Goal: Task Accomplishment & Management: Manage account settings

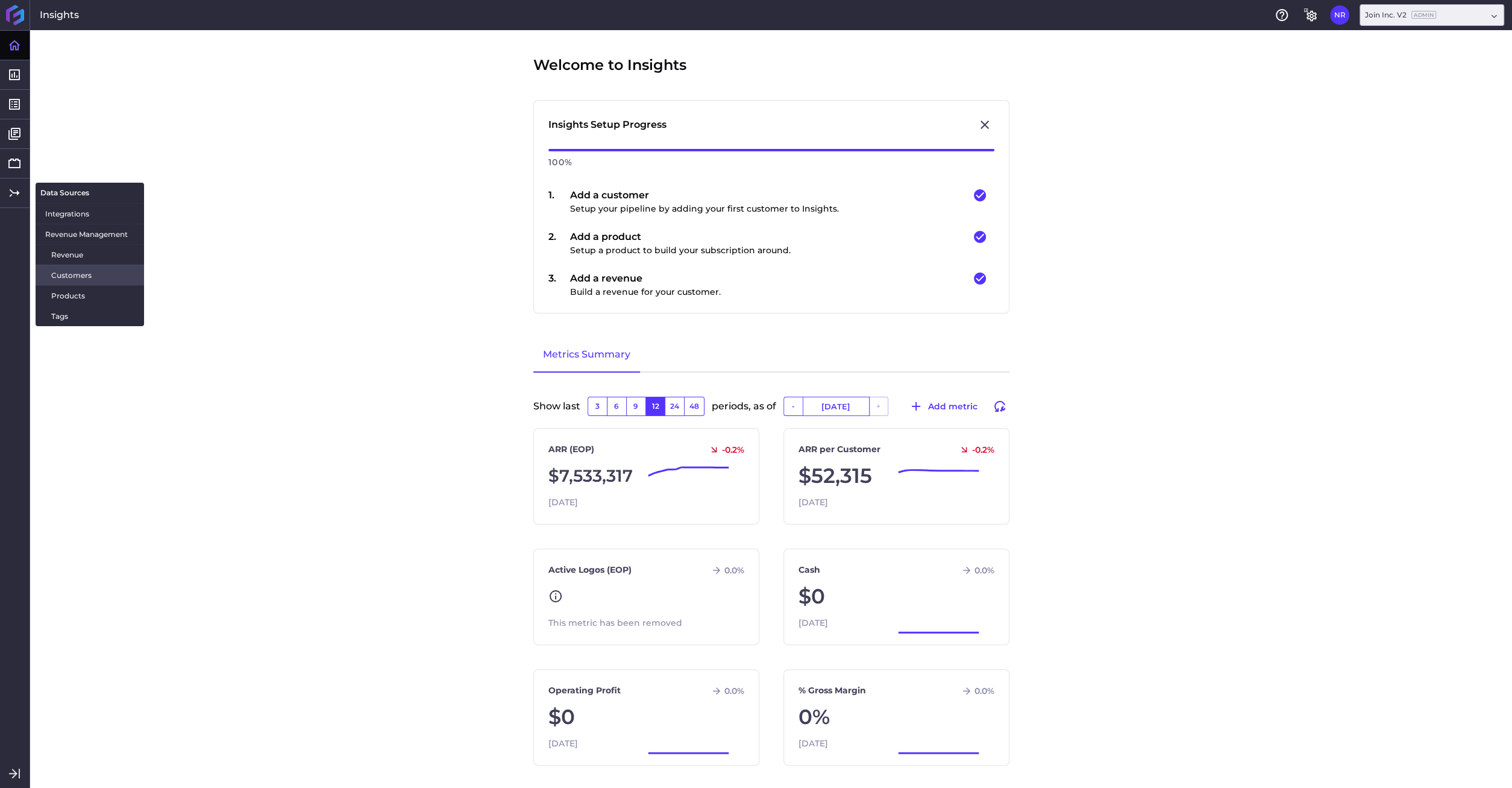
click at [72, 273] on span "Customers" at bounding box center [92, 275] width 83 height 13
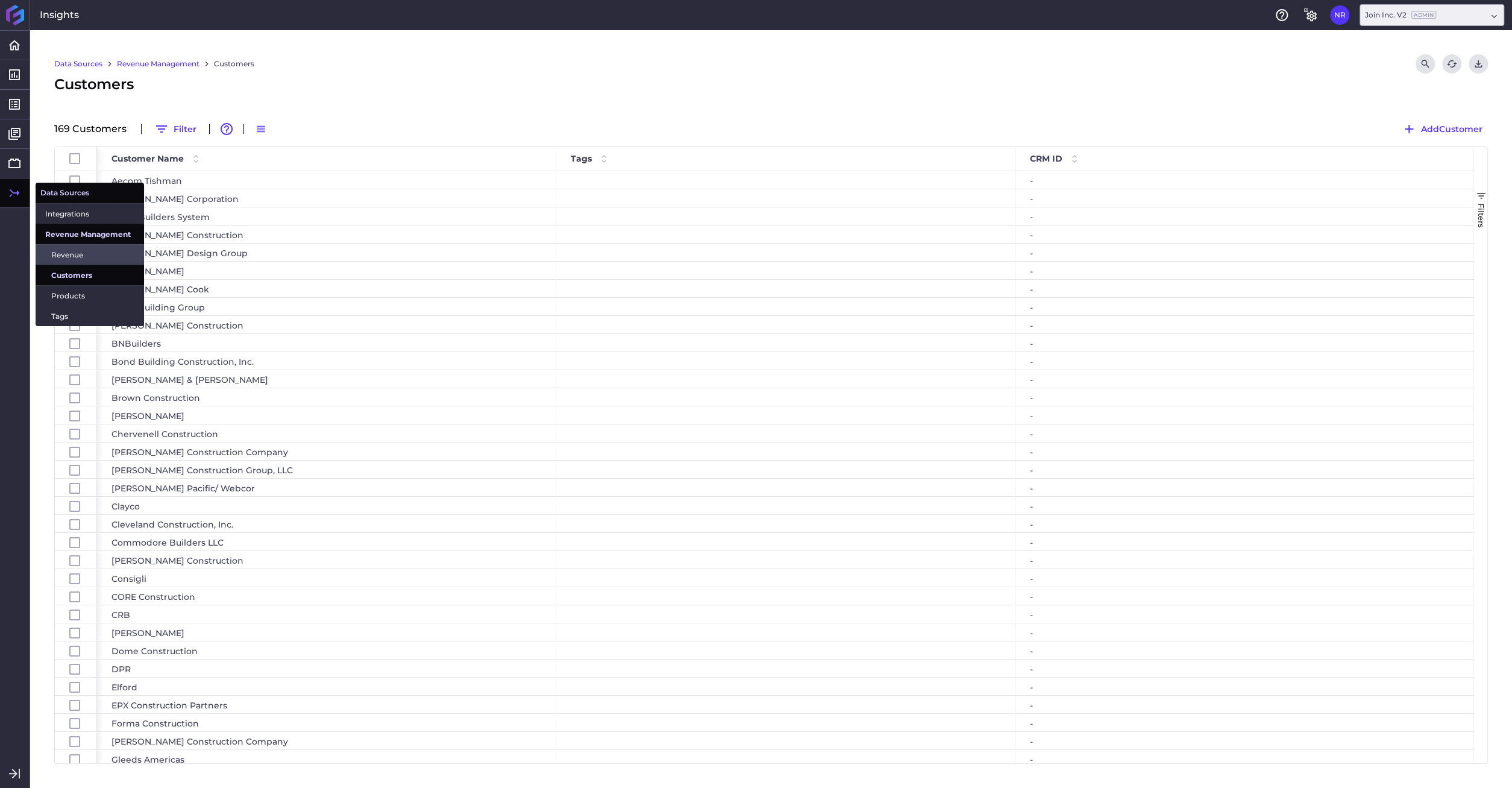
click at [60, 256] on span "Revenue" at bounding box center [92, 255] width 83 height 13
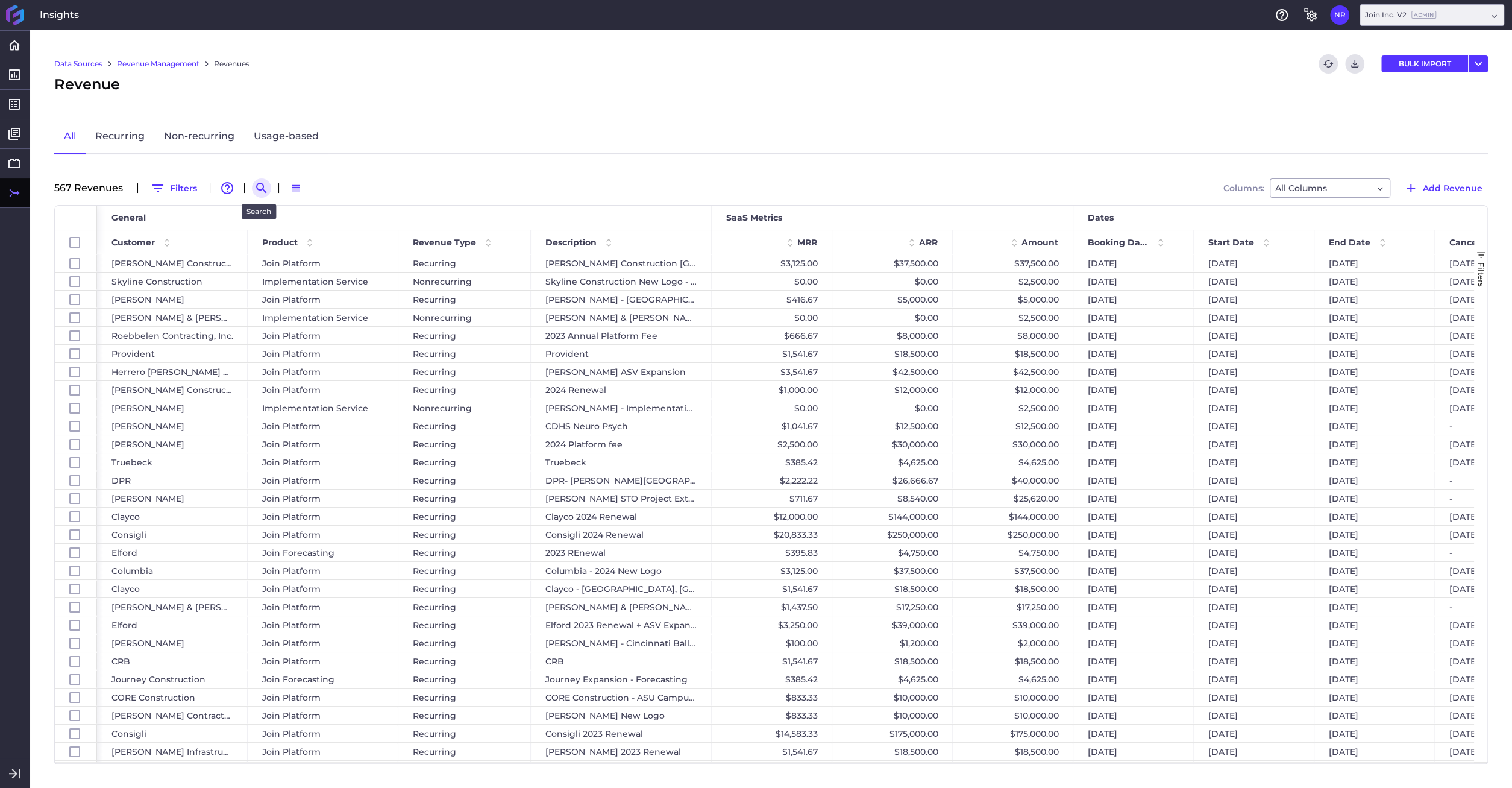
click at [262, 187] on icon "Search by" at bounding box center [261, 187] width 14 height 14
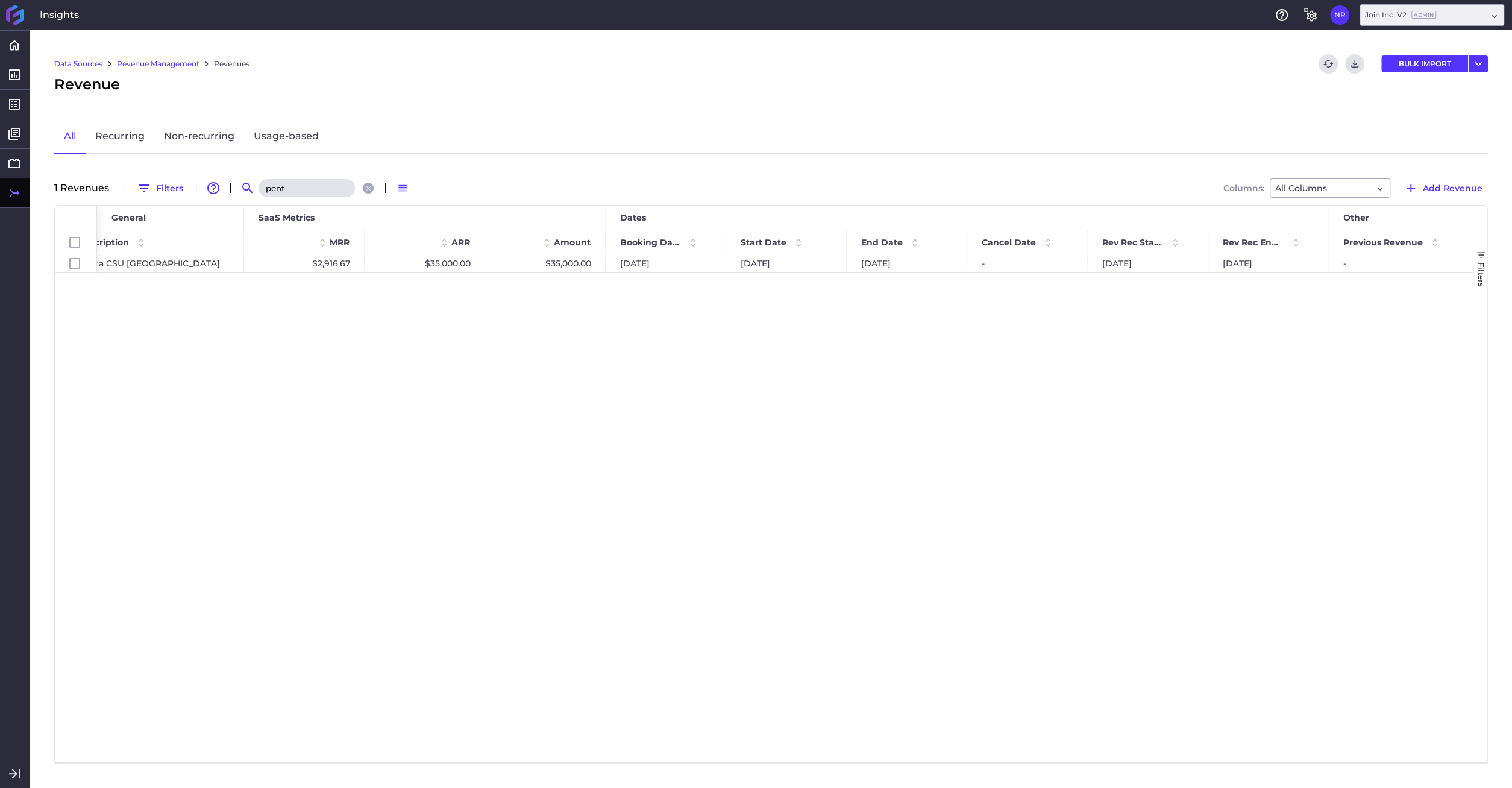
type input "pent"
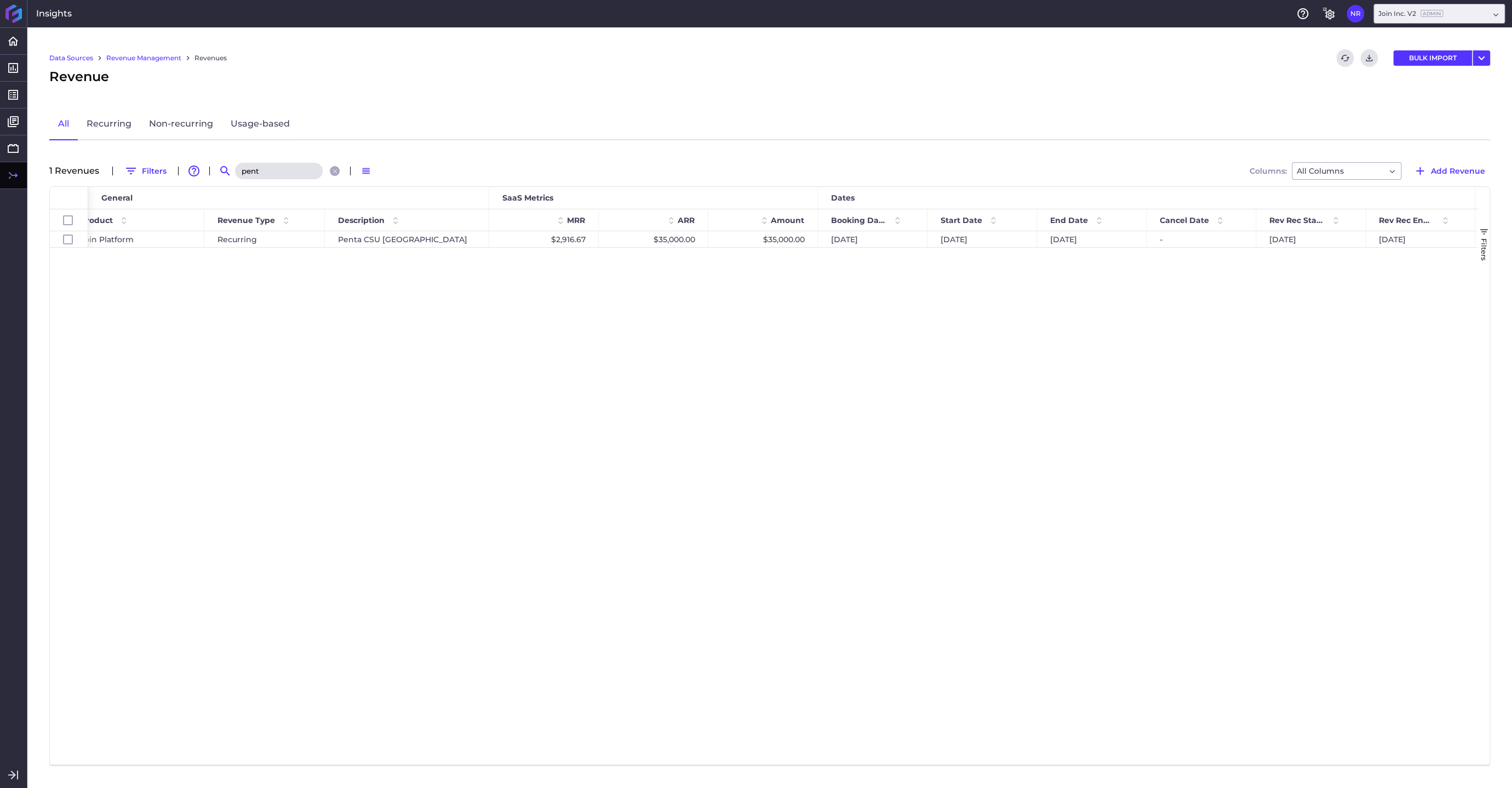
click at [1133, 425] on div "Recurring Penta [GEOGRAPHIC_DATA] $2,916.67 $35,000.00 $35,000.00 [DATE] [DATE]…" at bounding box center [783, 498] width 1389 height 533
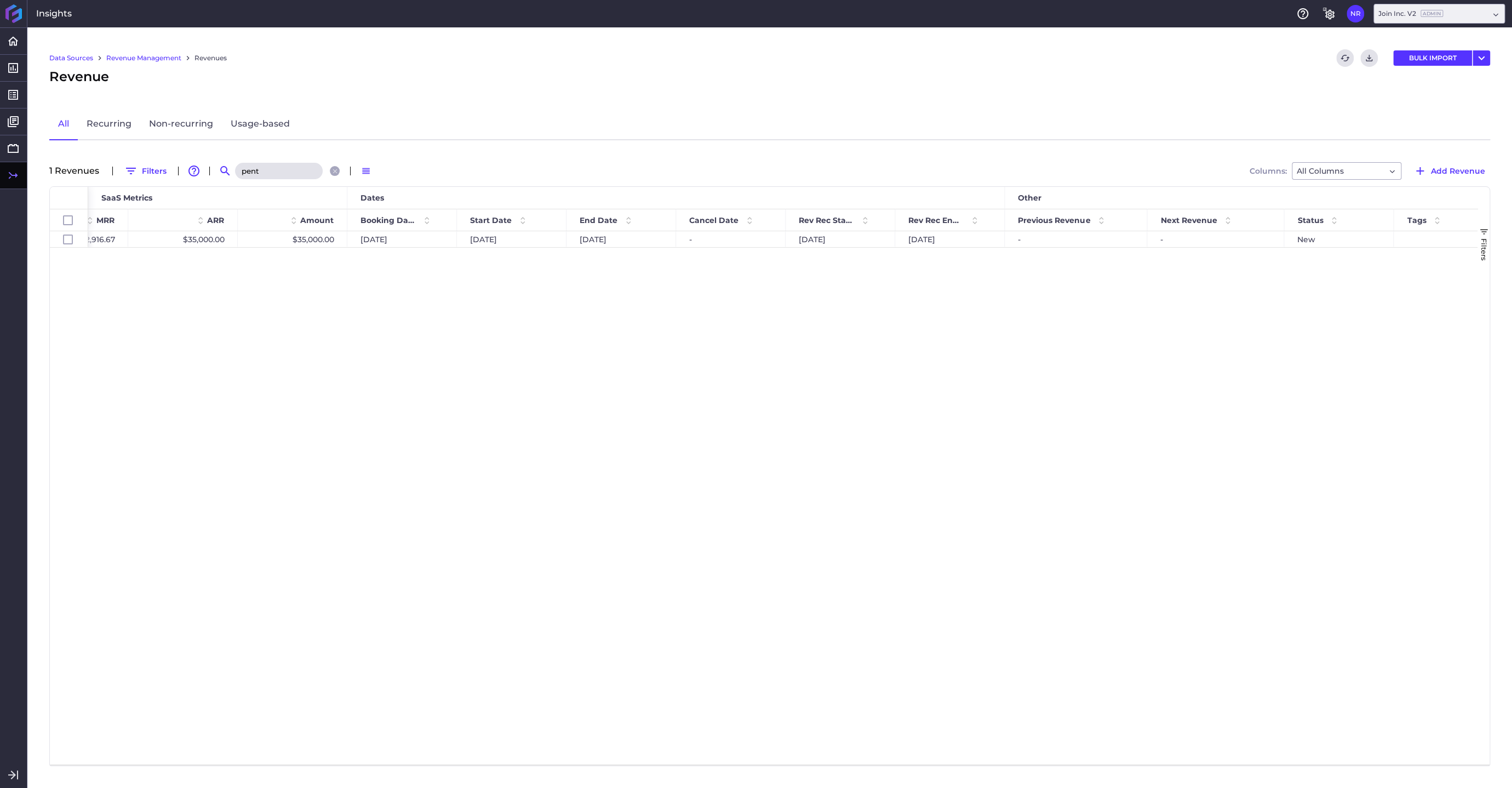
scroll to position [0, 709]
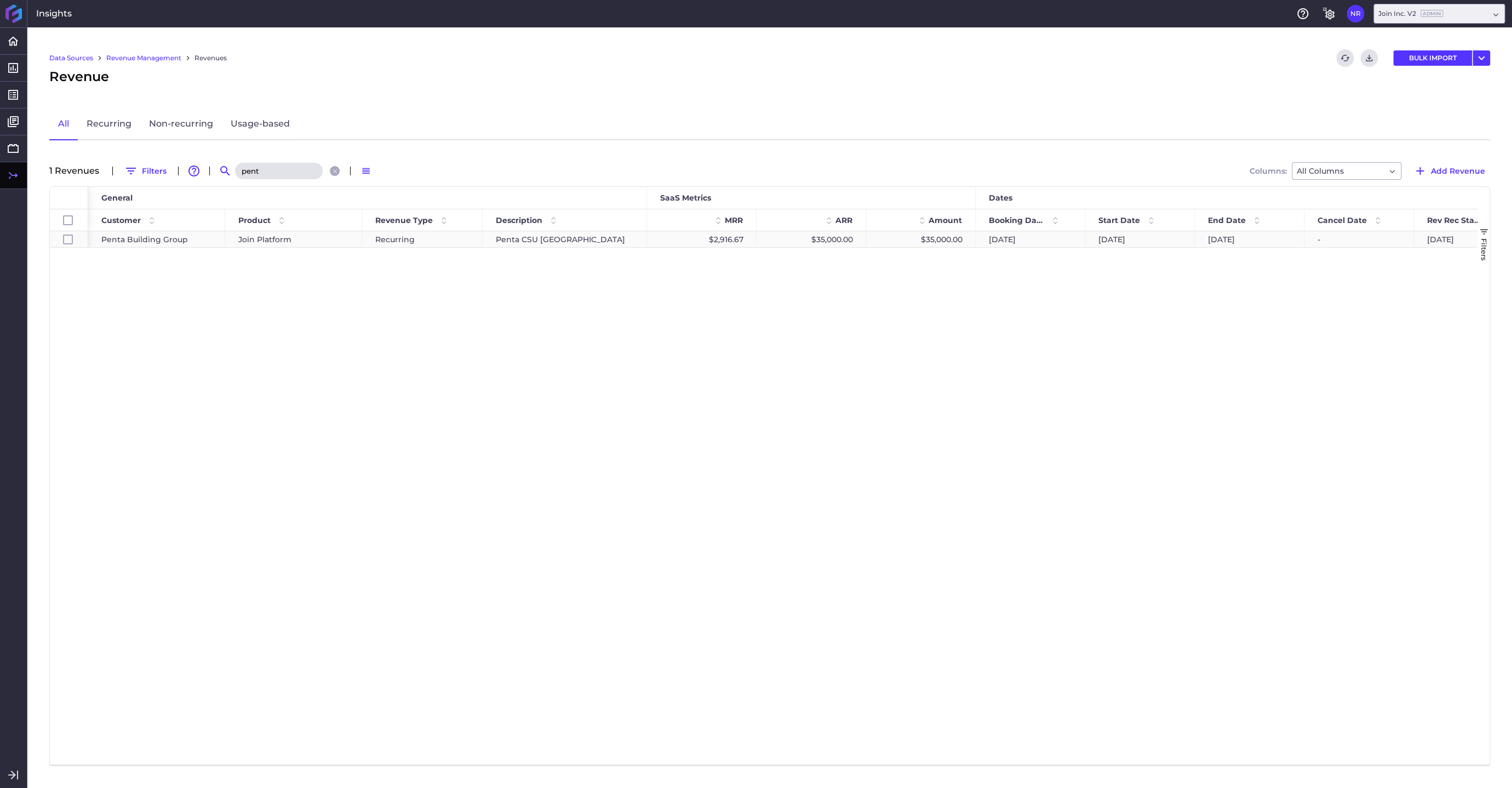
click at [931, 240] on div "$35,000.00" at bounding box center [921, 239] width 110 height 16
checkbox input "true"
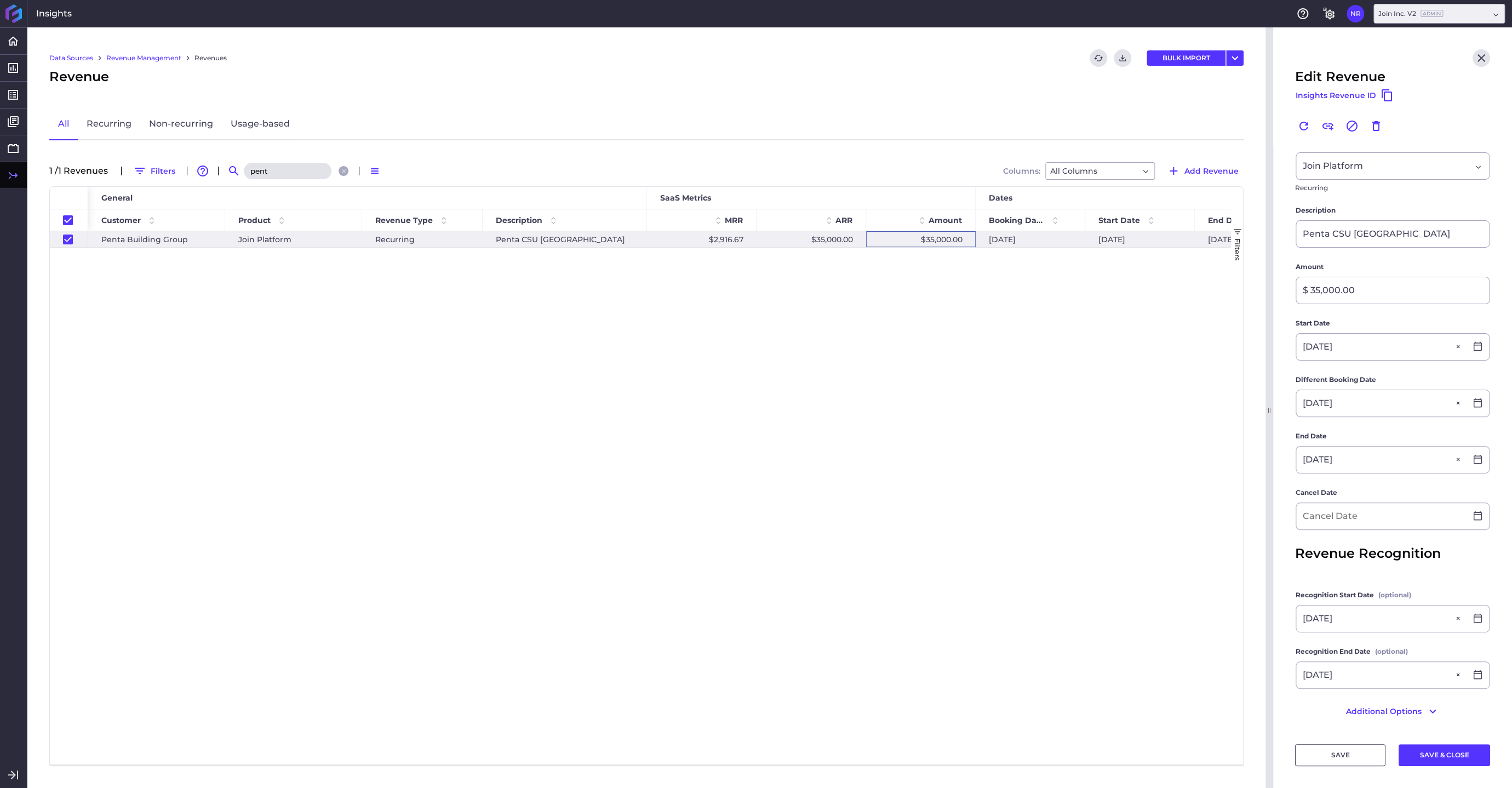
click at [1087, 494] on div "$35,000.00 $35,000.00 [DATE] [DATE] [DATE] - $2,916.67 Penta CSU [GEOGRAPHIC_DA…" at bounding box center [660, 498] width 1143 height 533
click at [56, 89] on span "Revenue Detail" at bounding box center [81, 86] width 81 height 12
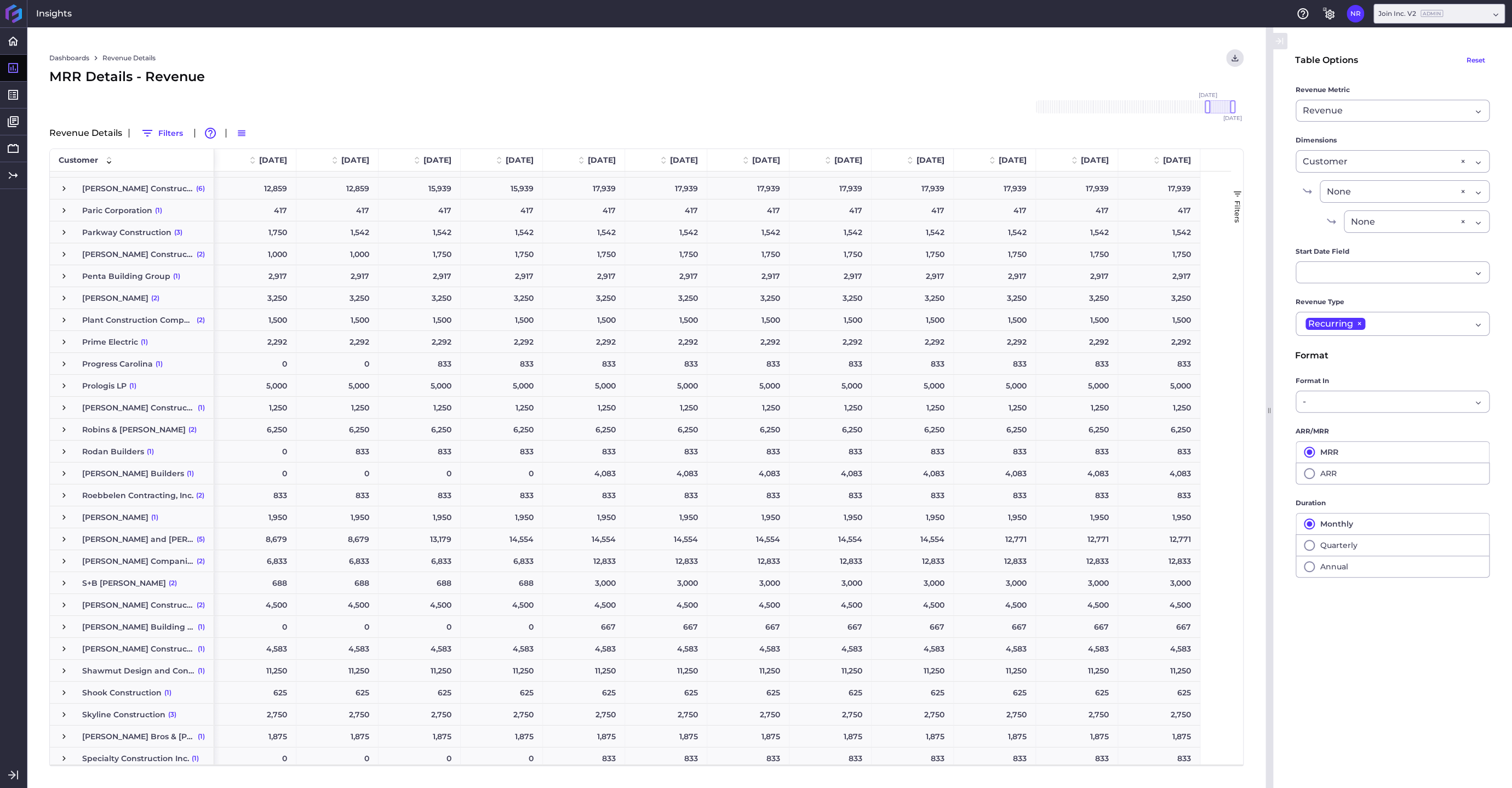
scroll to position [2146, 0]
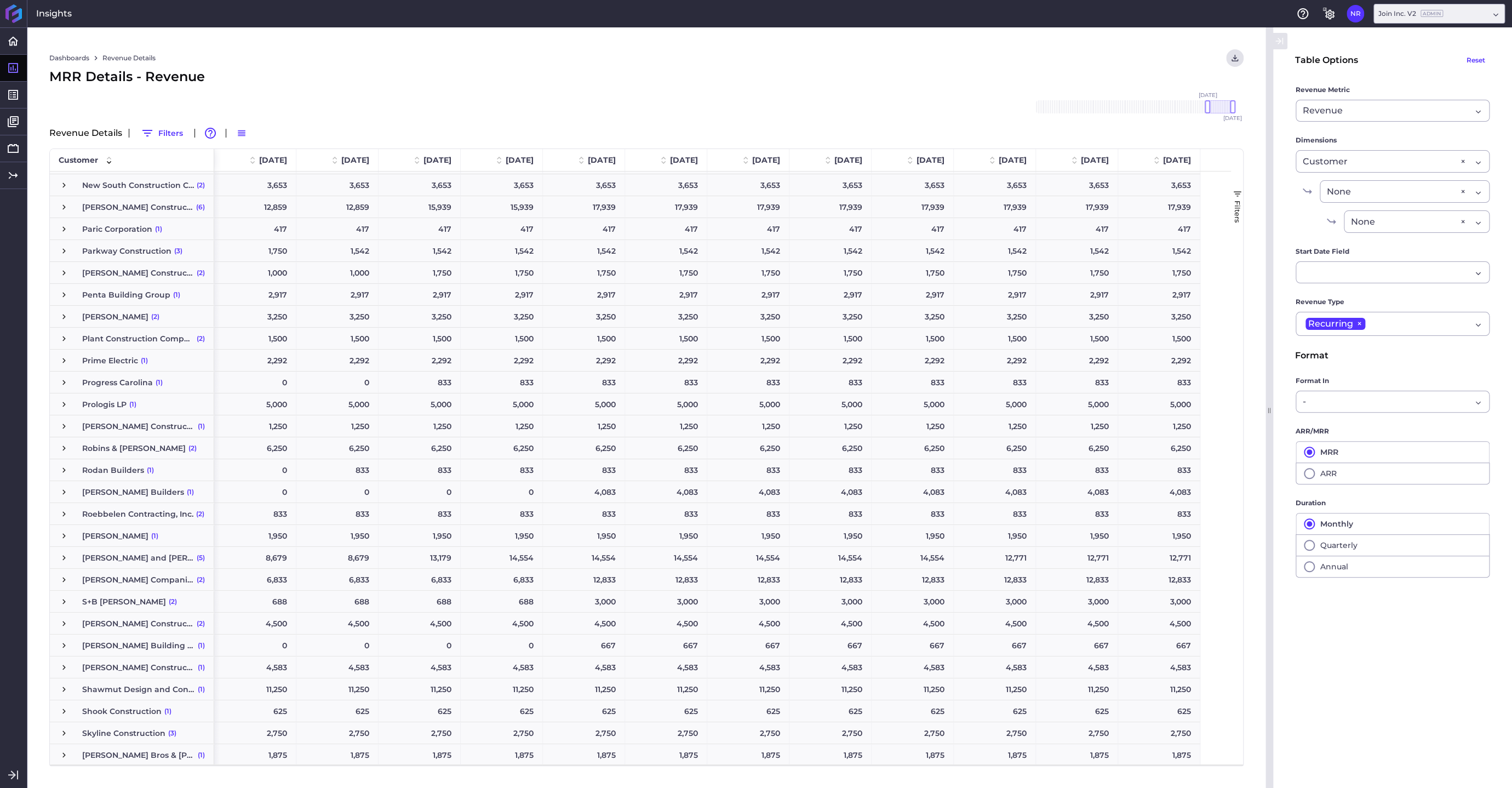
click at [67, 294] on span "Press SPACE to select this row." at bounding box center [64, 295] width 10 height 10
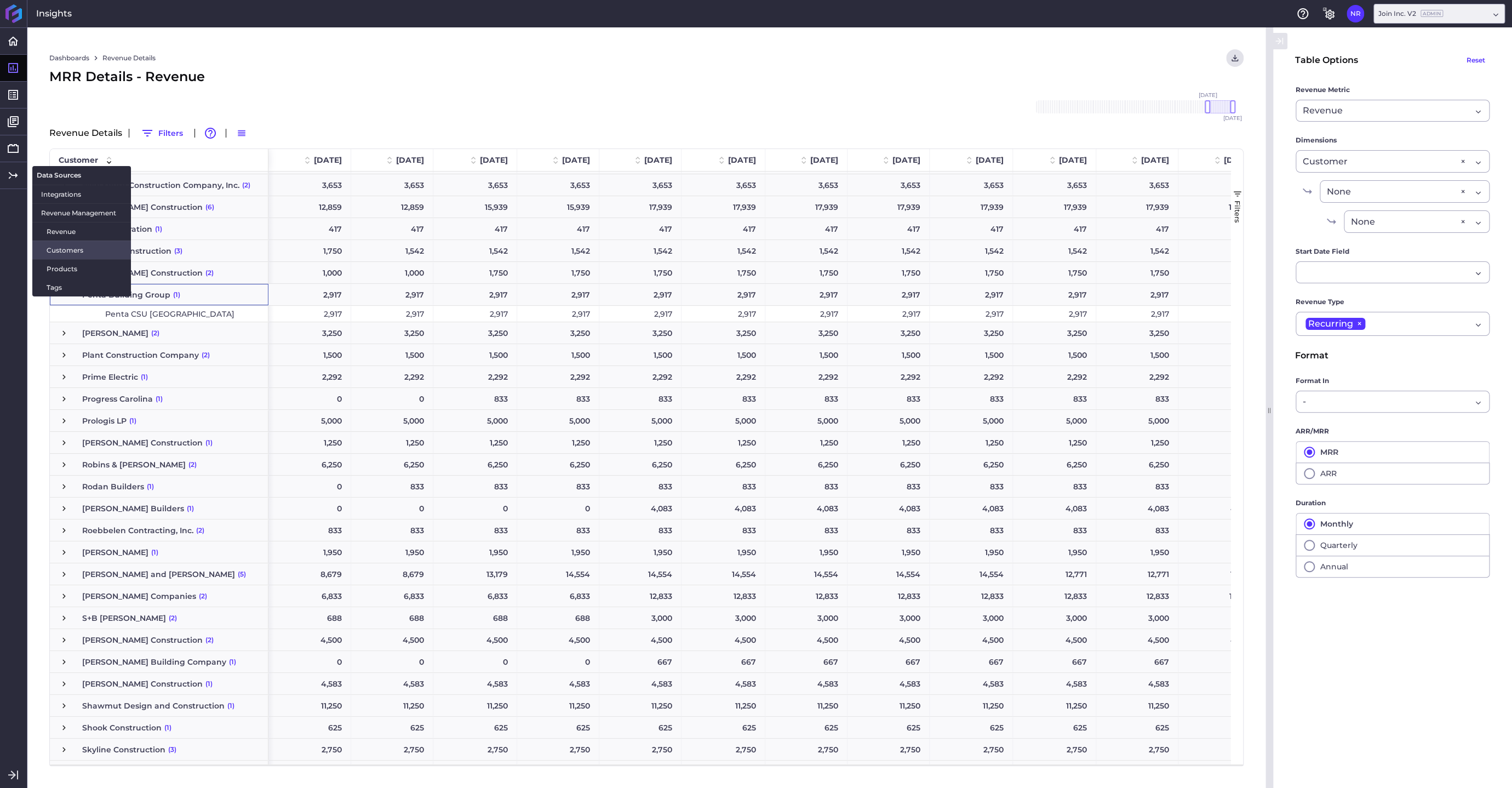
click at [58, 251] on span "Customers" at bounding box center [84, 250] width 76 height 12
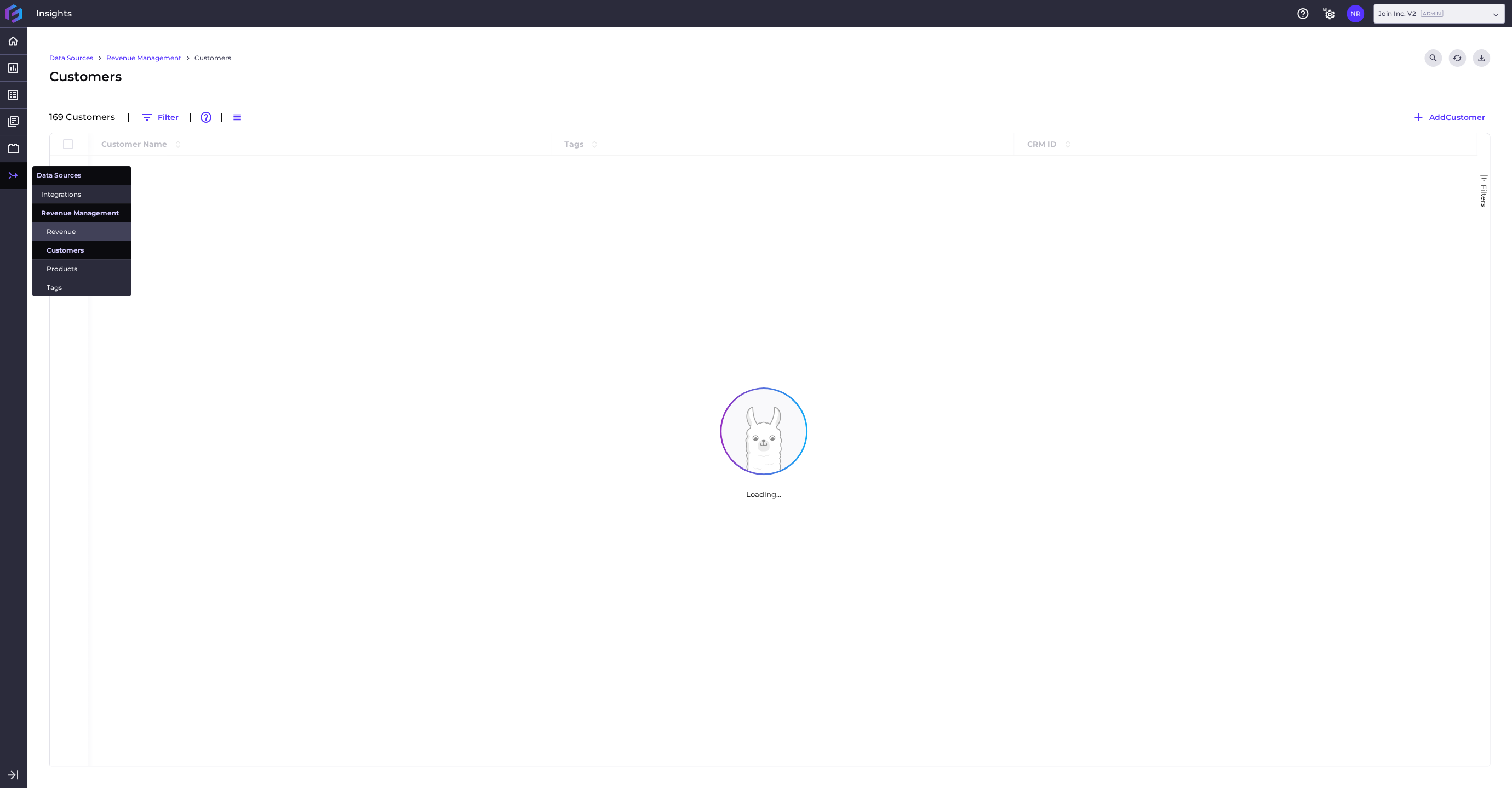
click at [59, 229] on span "Revenue" at bounding box center [84, 232] width 76 height 12
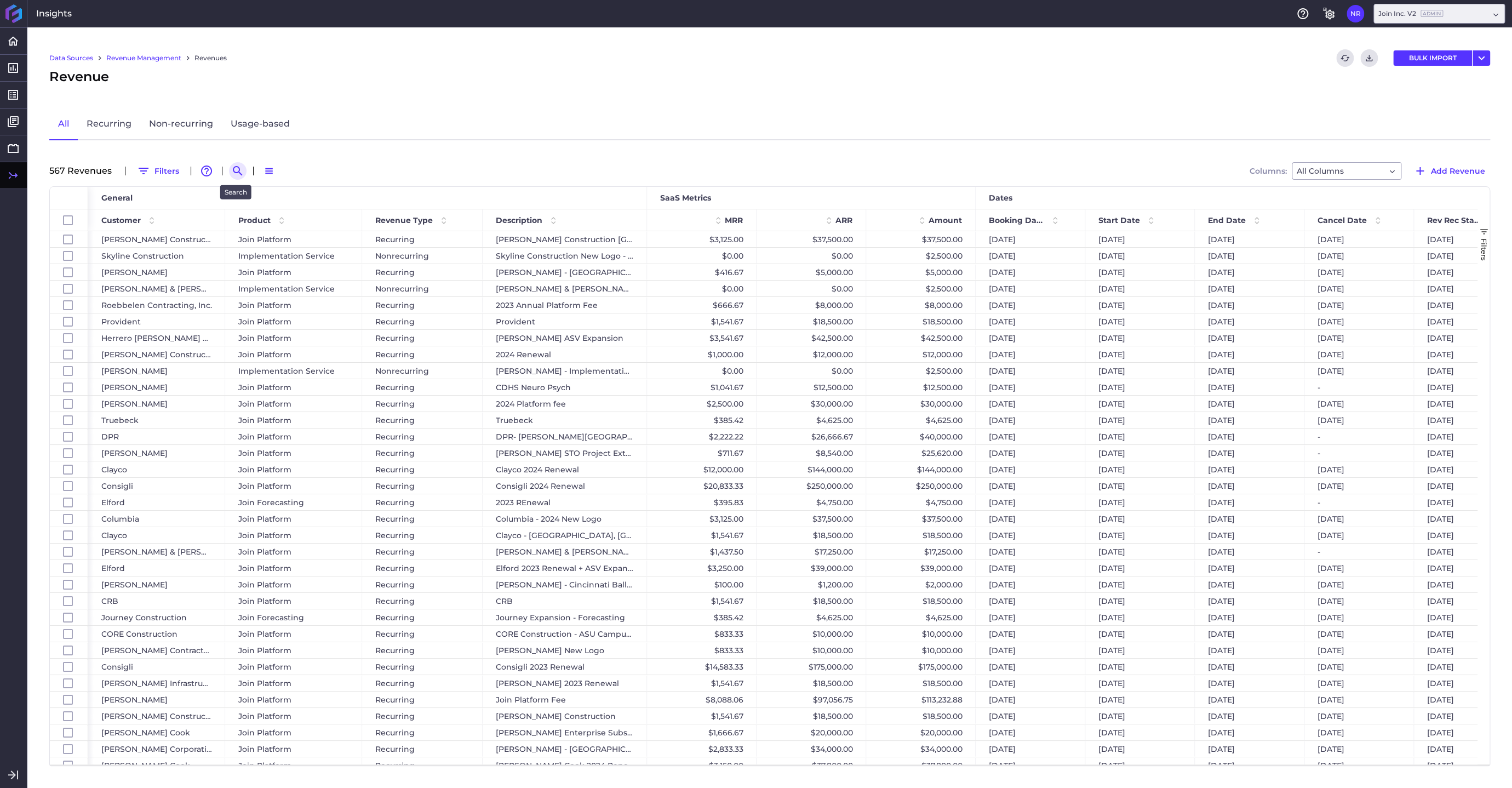
click at [234, 170] on icon "Search by" at bounding box center [238, 170] width 13 height 13
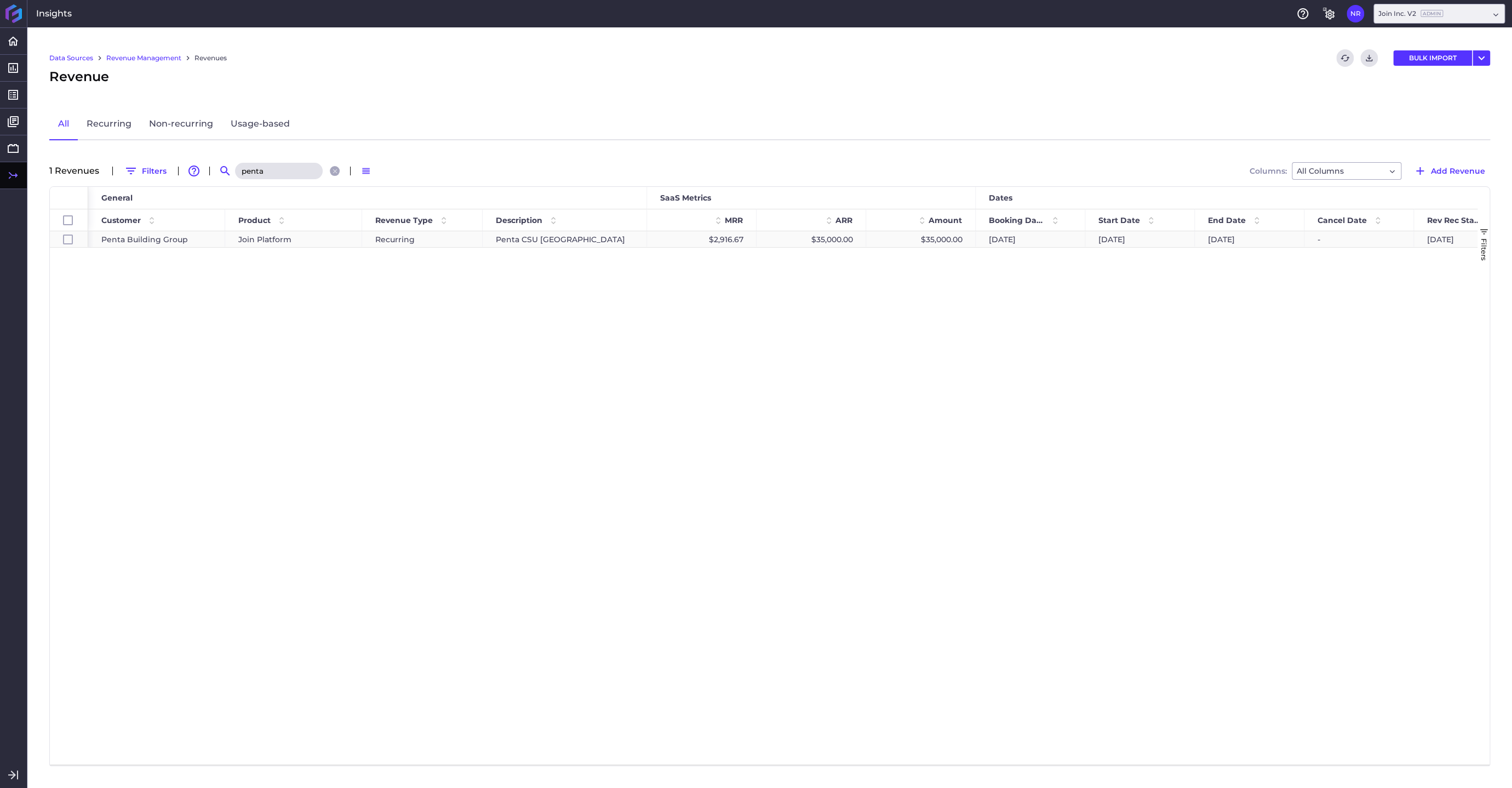
type input "penta"
click at [944, 240] on div "$35,000.00" at bounding box center [921, 239] width 110 height 16
checkbox input "true"
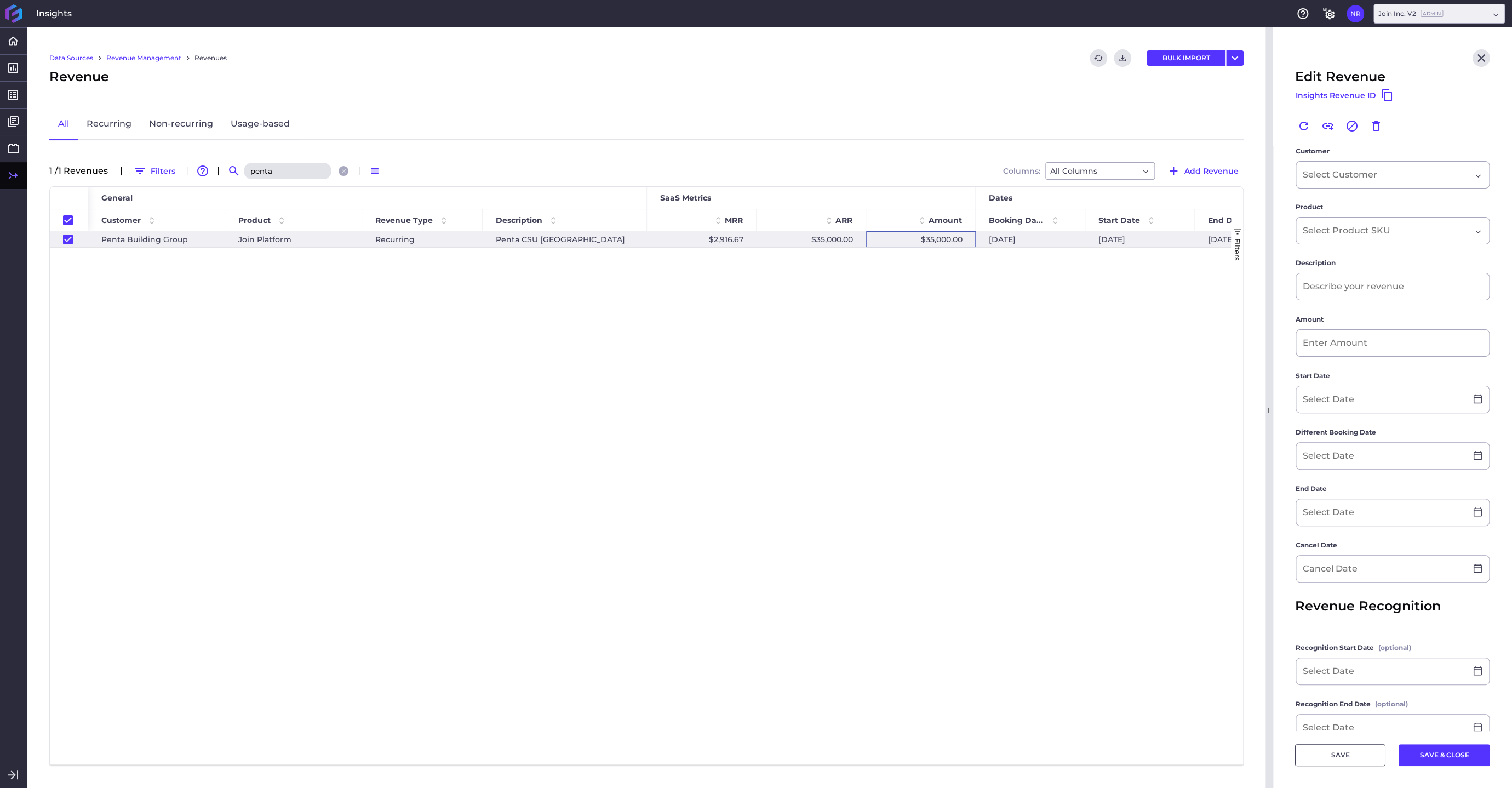
type input "Penta CSU [GEOGRAPHIC_DATA]"
type input "$ 35,000.00"
type input "[DATE]"
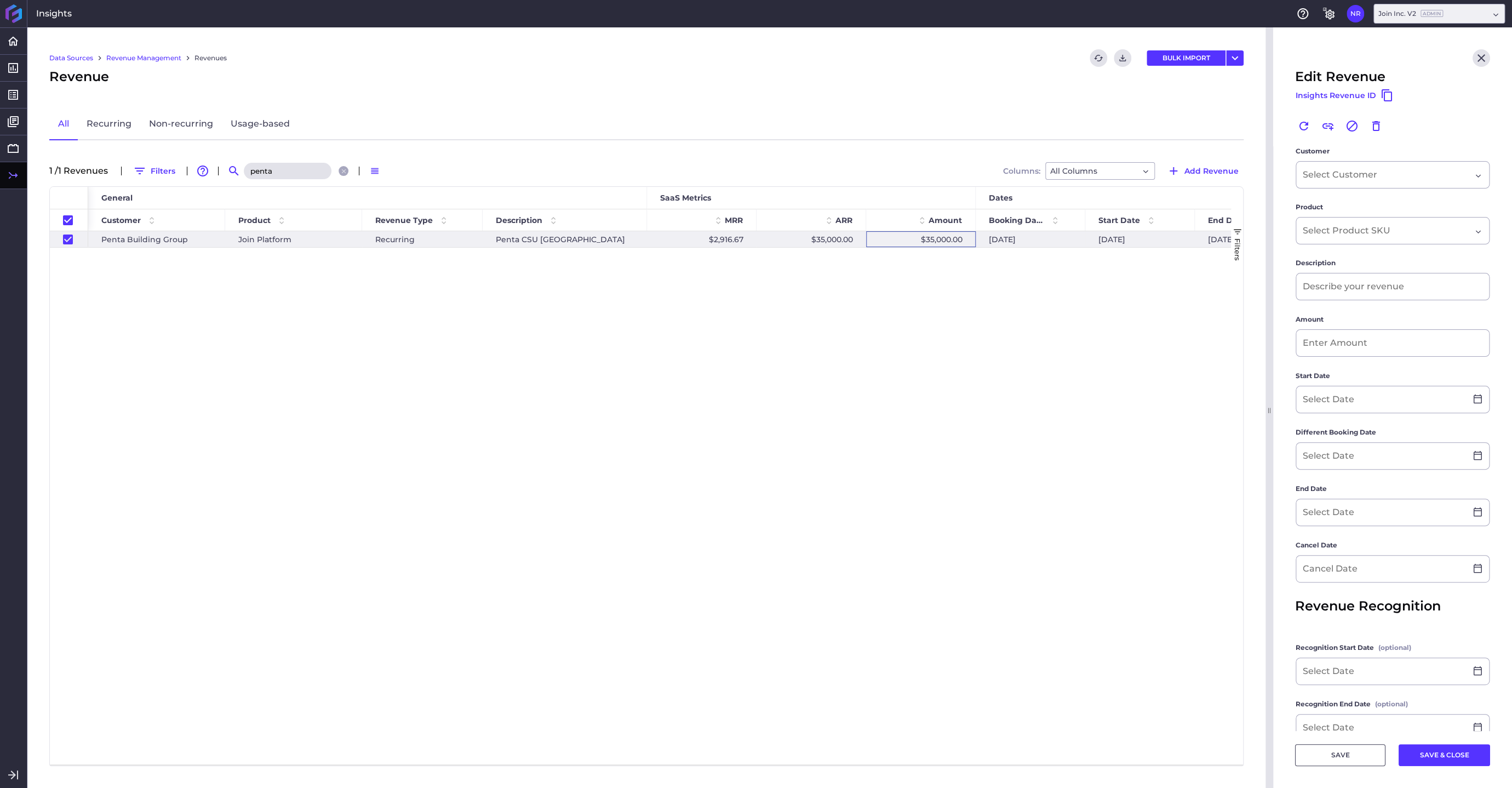
type input "[DATE]"
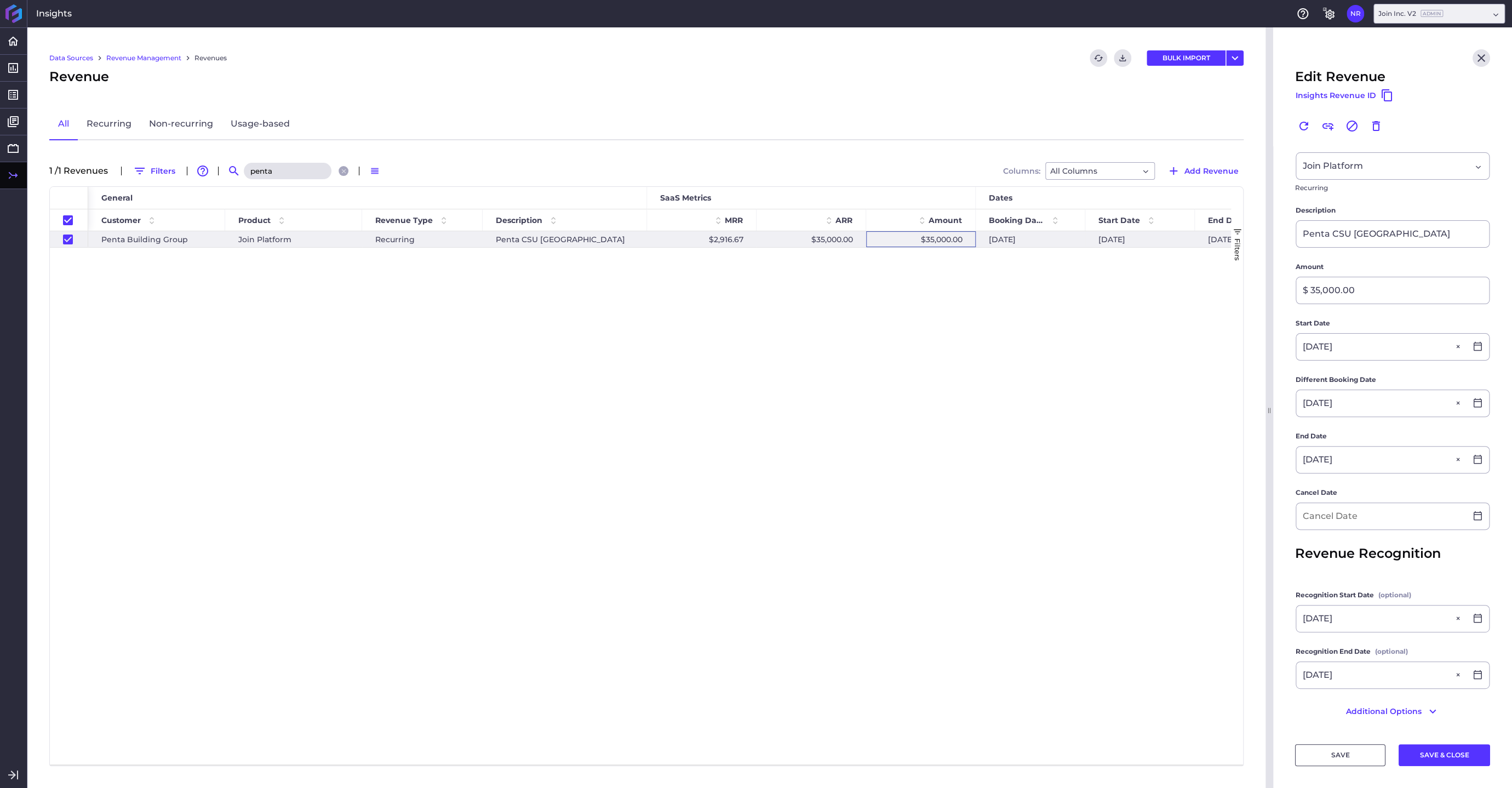
scroll to position [65, 0]
click at [1374, 710] on icon "button" at bounding box center [1433, 712] width 7 height 4
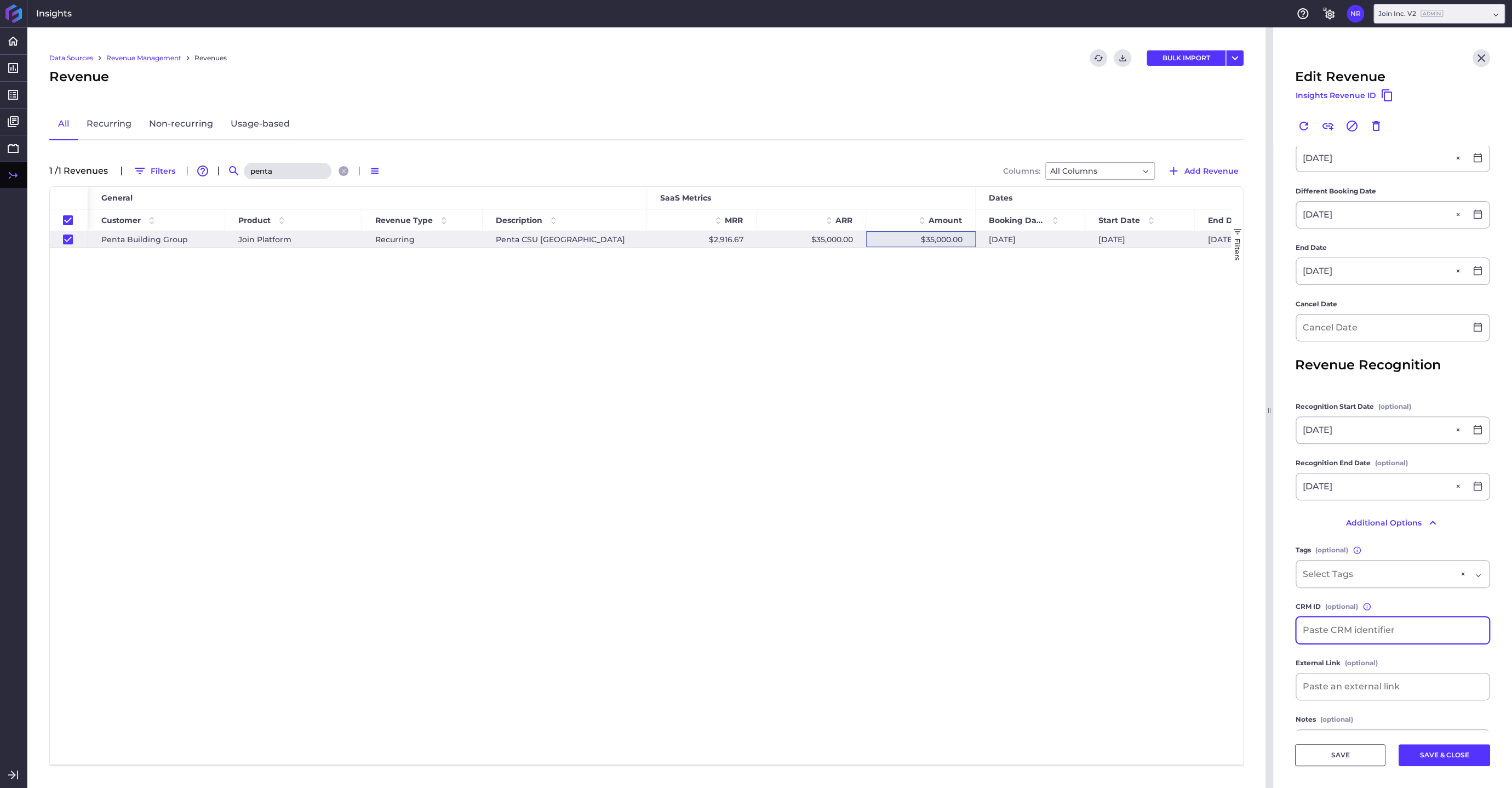
scroll to position [302, 0]
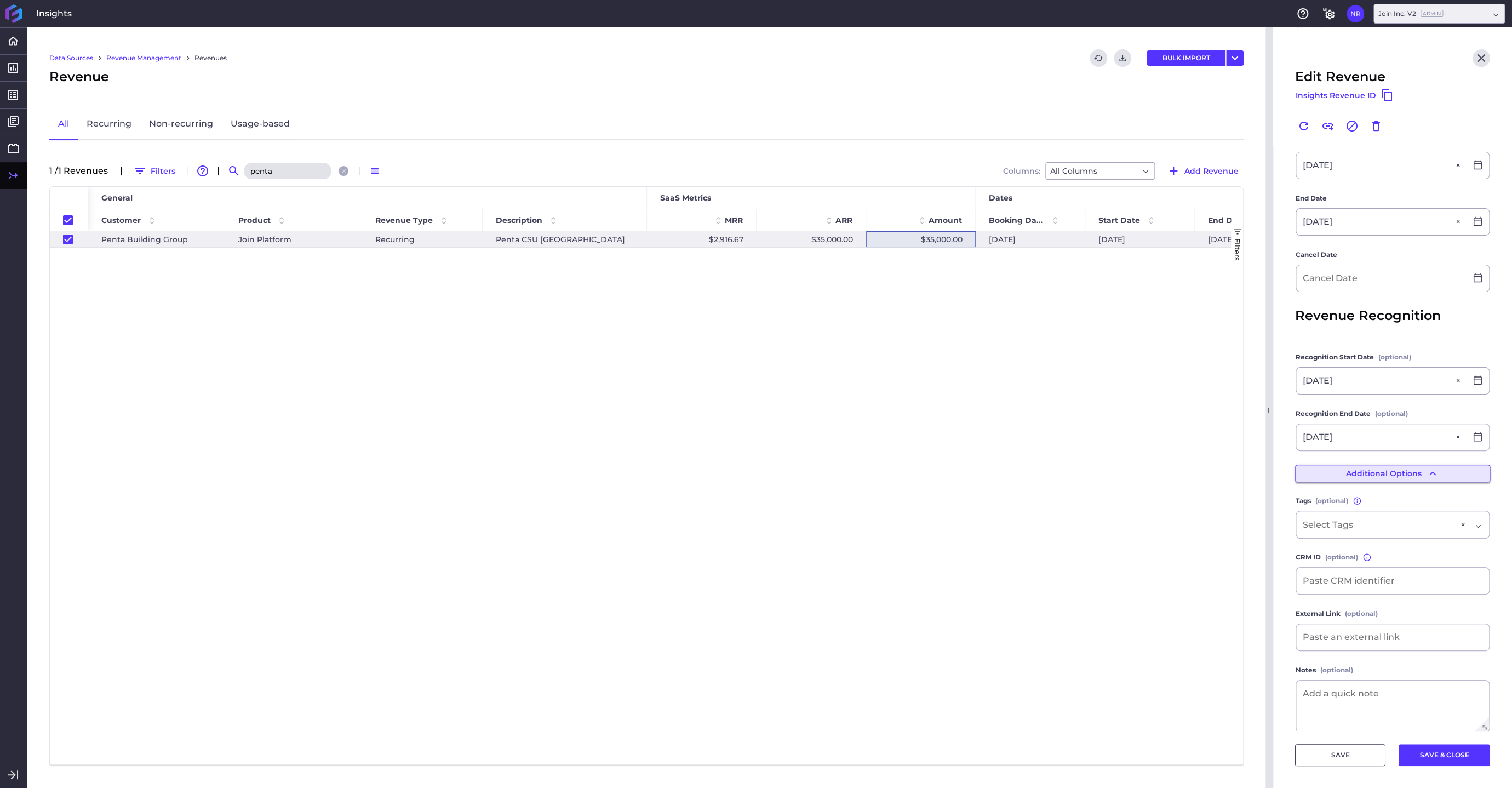
click at [1374, 471] on icon "button" at bounding box center [1433, 473] width 7 height 4
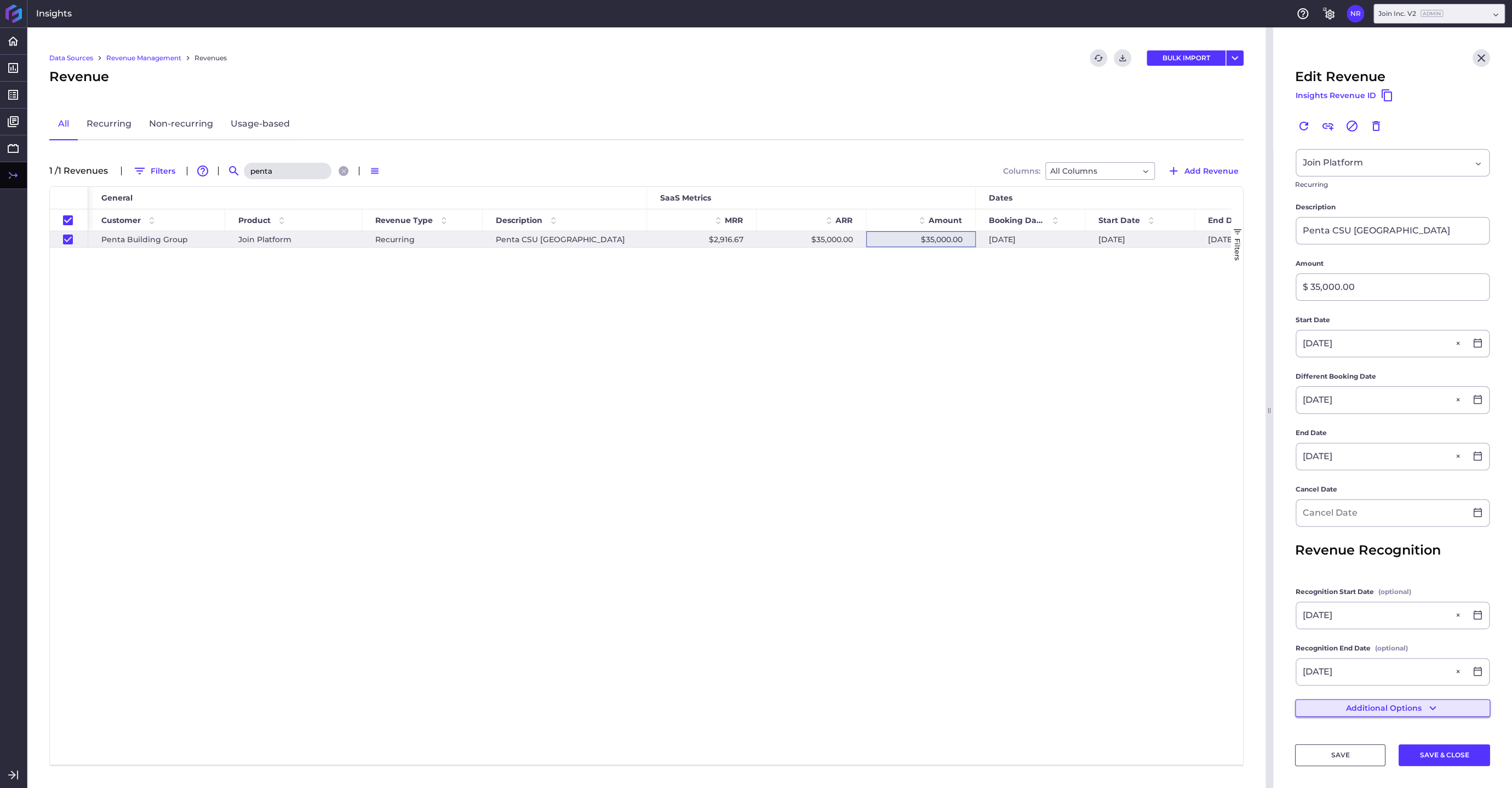
scroll to position [65, 0]
click at [1374, 516] on input at bounding box center [1381, 516] width 170 height 27
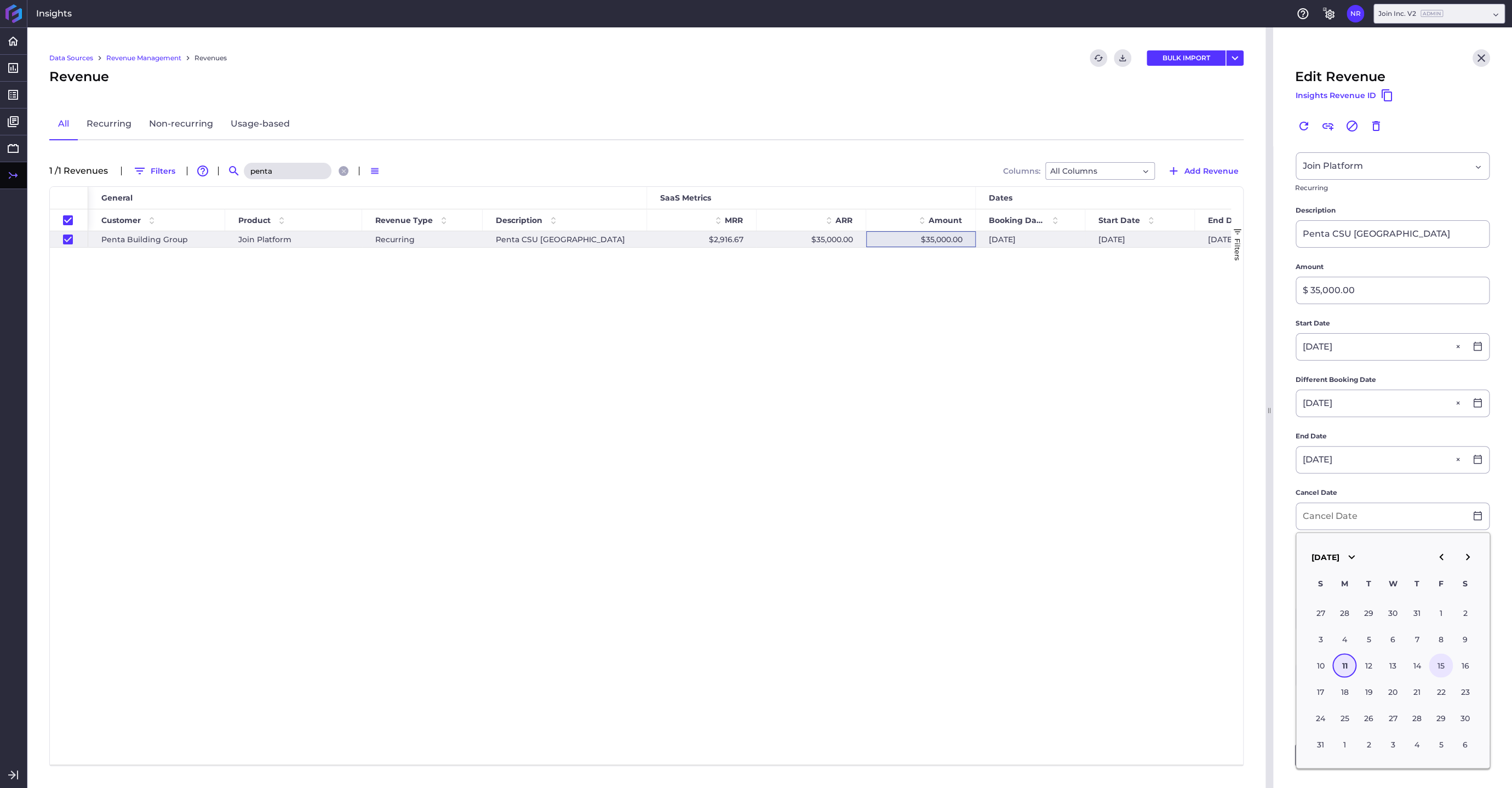
click at [1374, 662] on div "15" at bounding box center [1441, 665] width 24 height 24
type input "[DATE]"
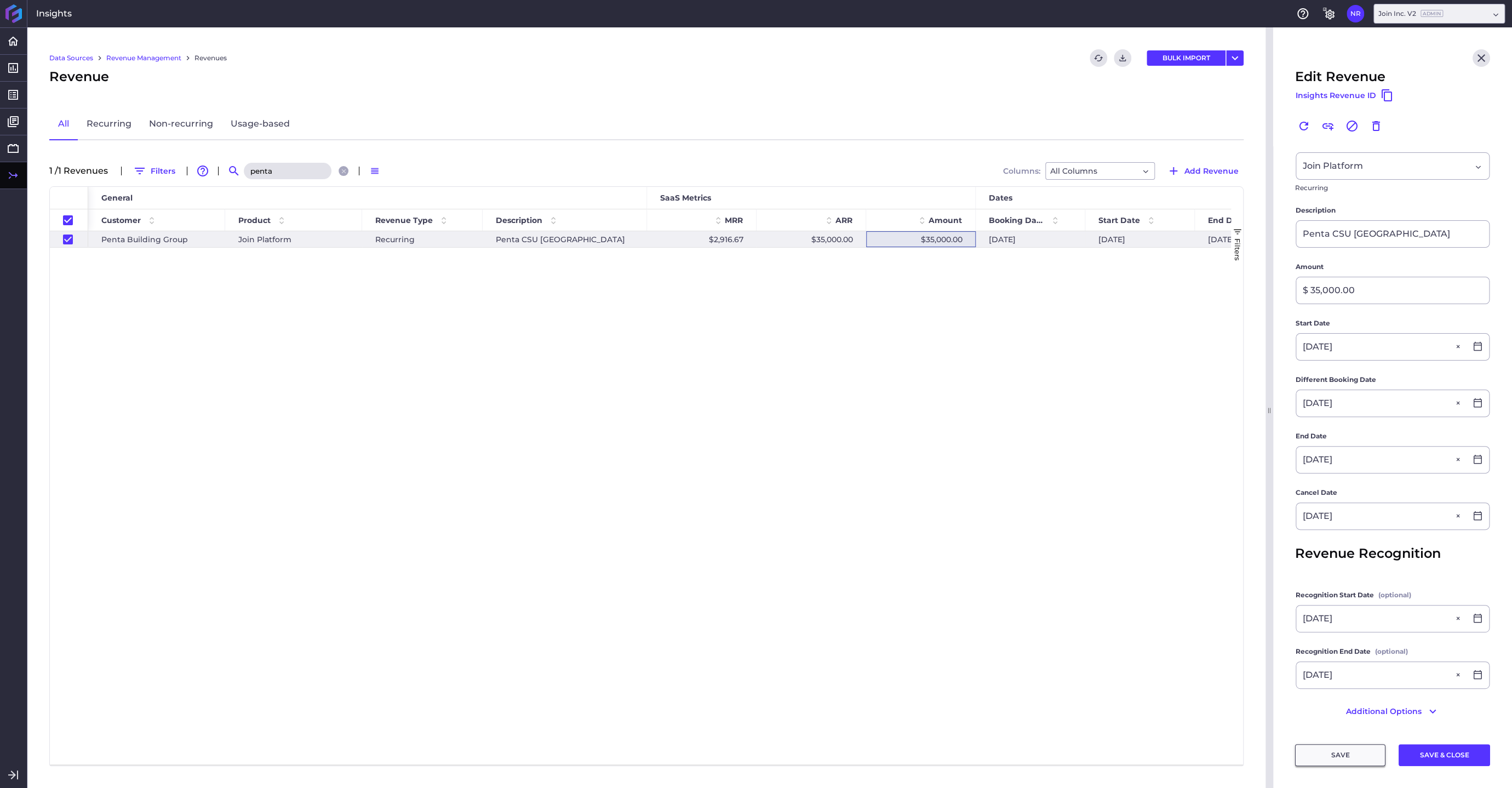
click at [1353, 716] on button "SAVE" at bounding box center [1340, 755] width 91 height 22
checkbox input "true"
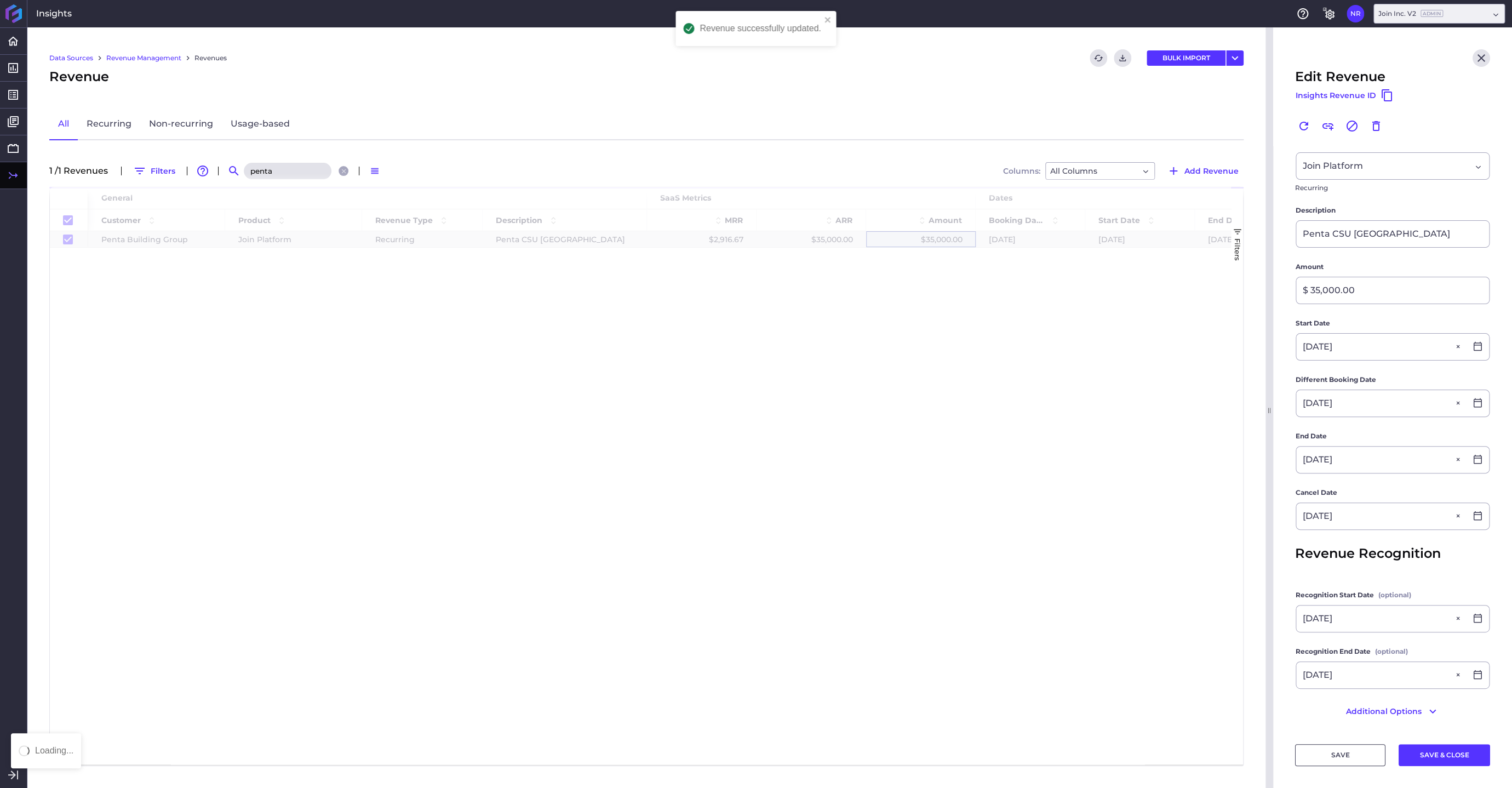
checkbox input "true"
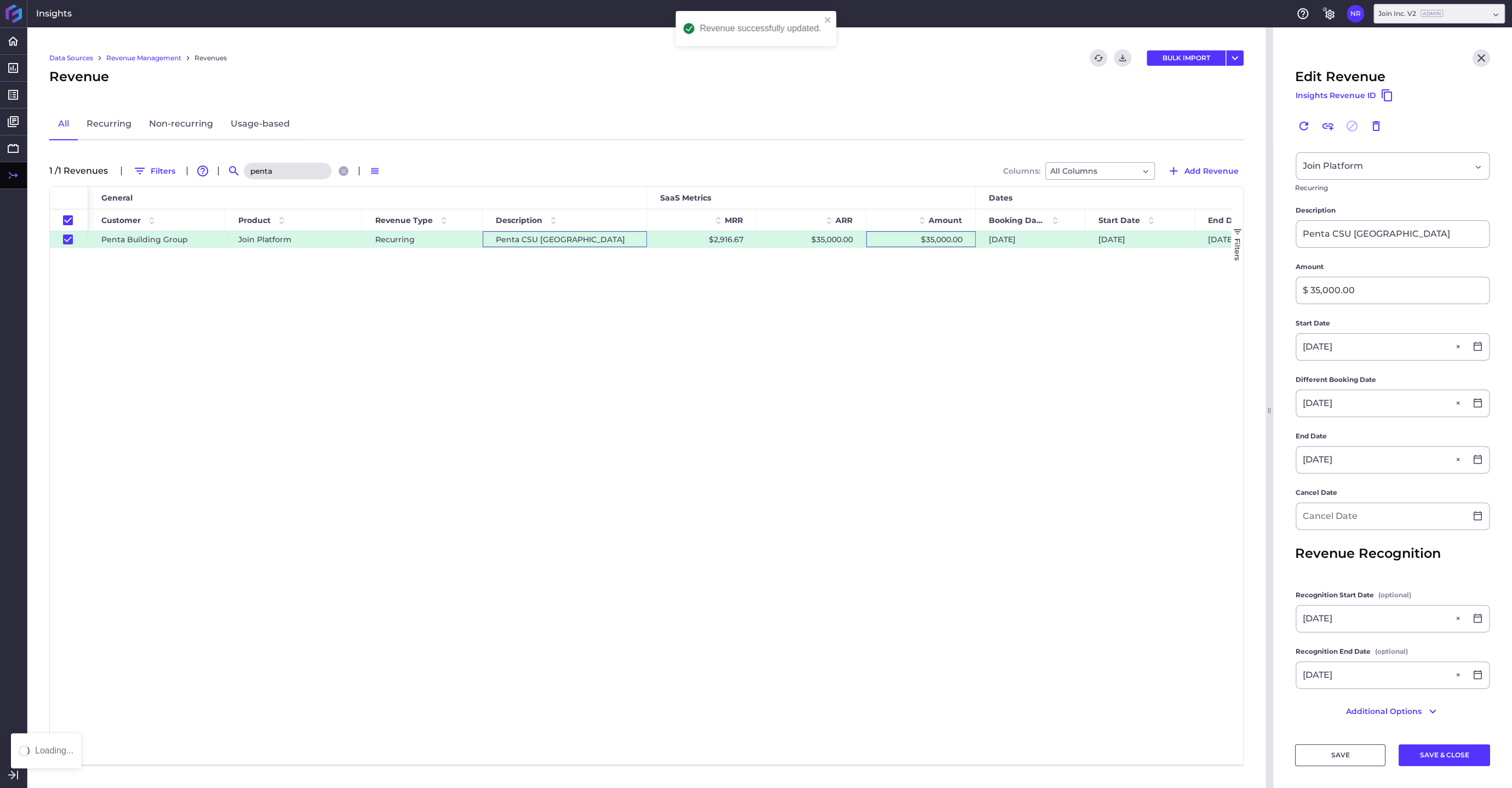
type input "[DATE]"
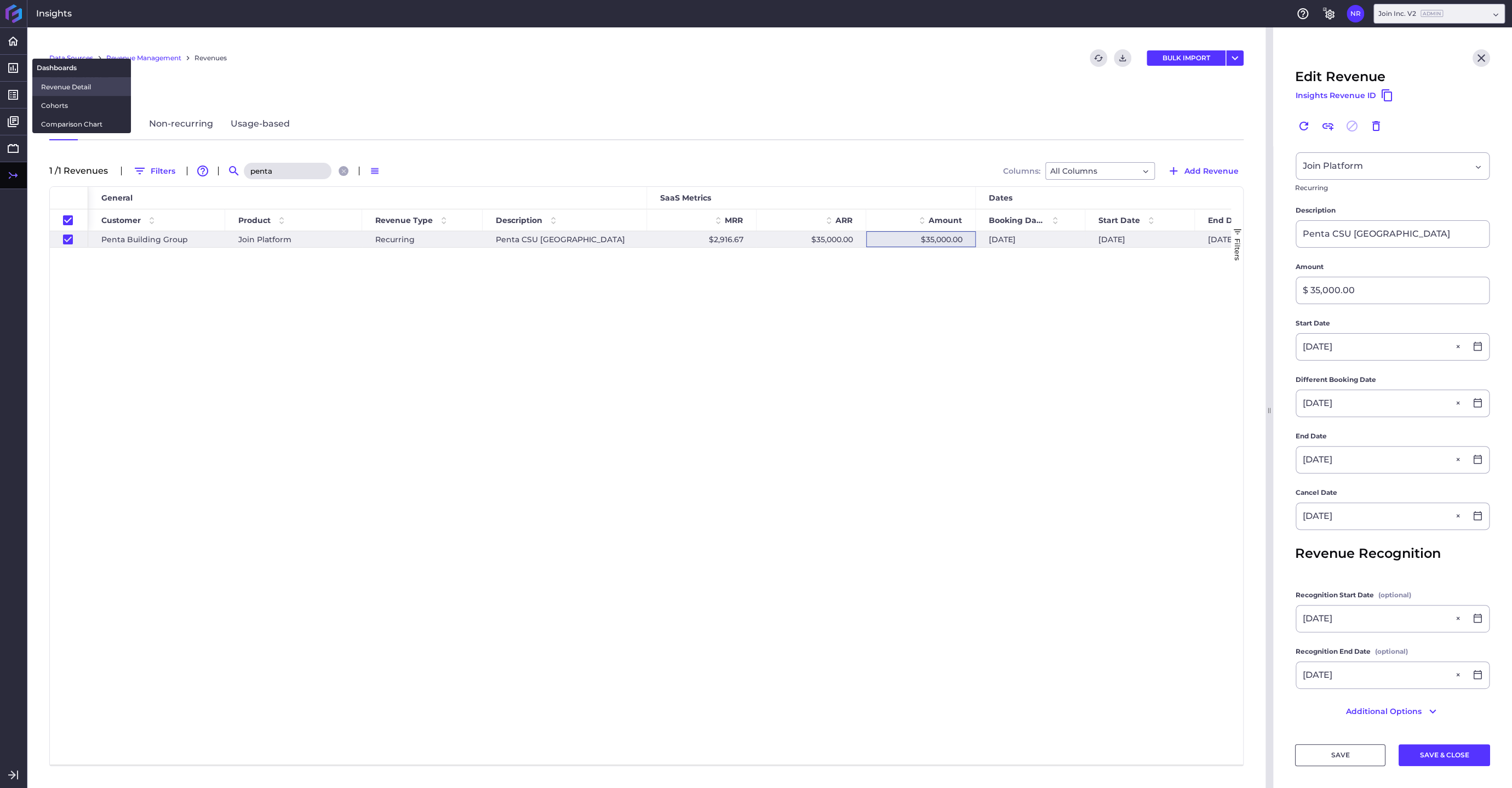
click at [49, 90] on span "Revenue Detail" at bounding box center [81, 86] width 81 height 12
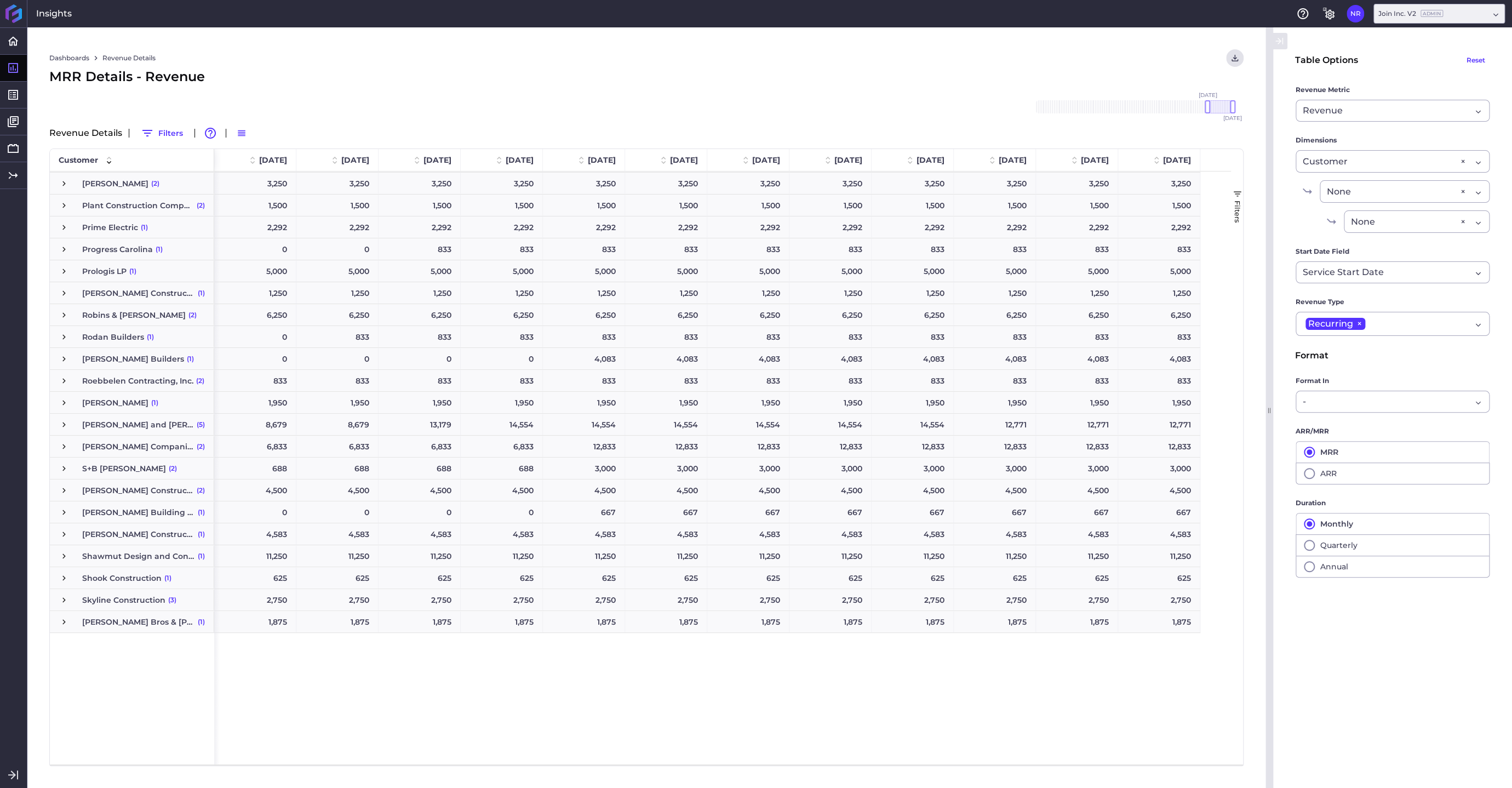
scroll to position [1975, 0]
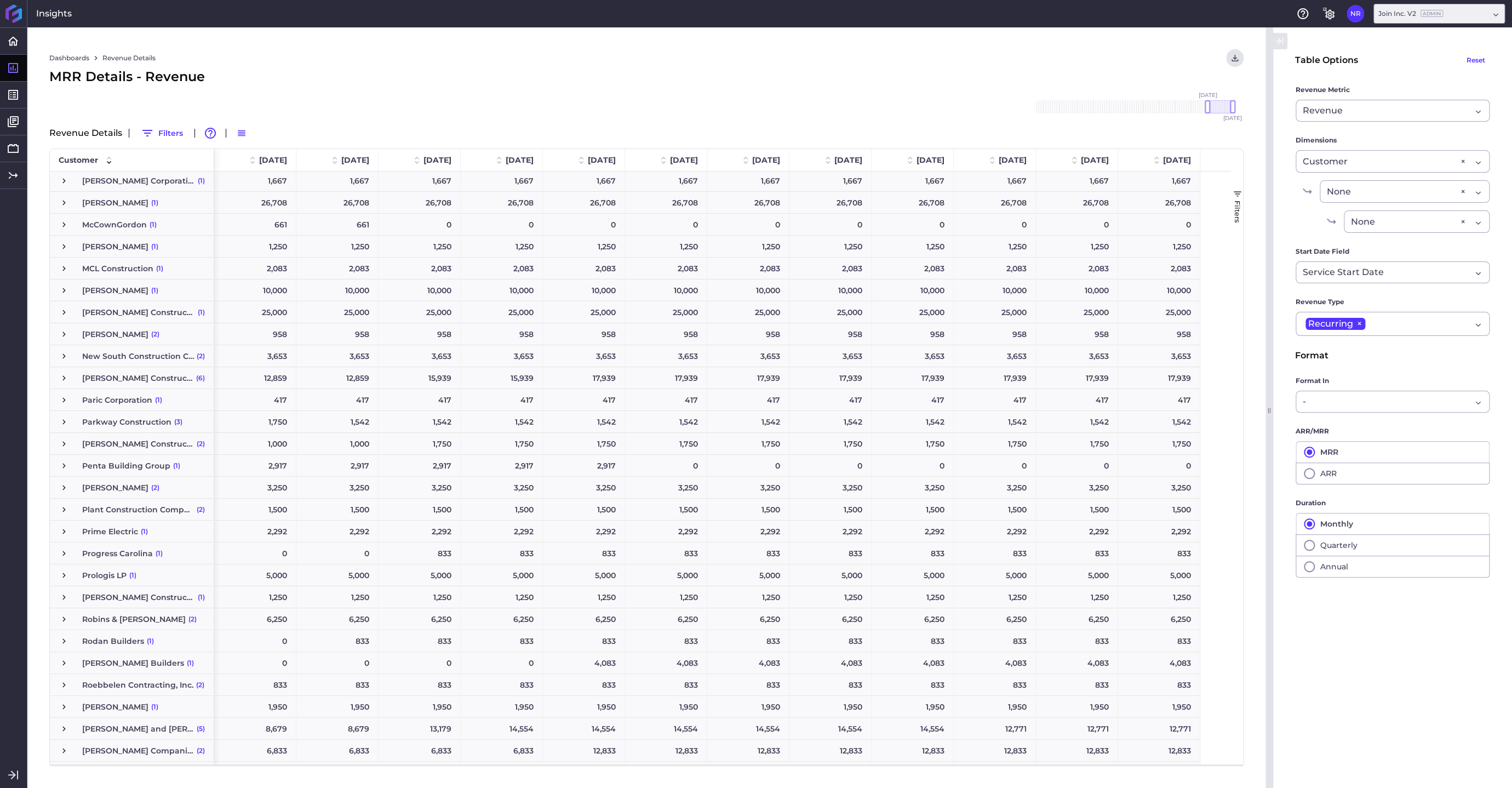
click at [649, 462] on div "0" at bounding box center [666, 465] width 82 height 21
click at [66, 466] on span "Press SPACE to select this row." at bounding box center [64, 466] width 10 height 10
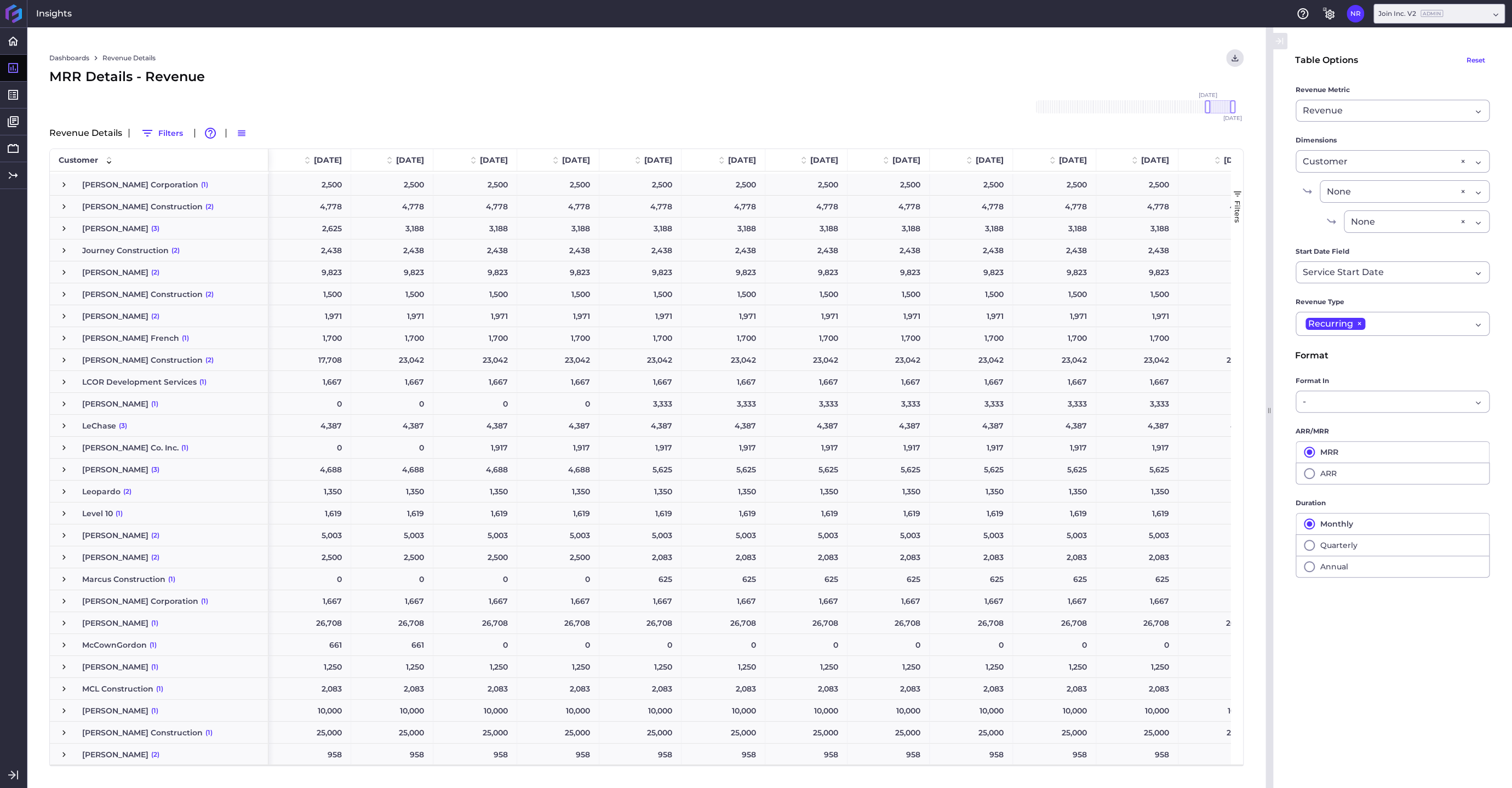
scroll to position [1555, 0]
click at [61, 206] on span "Press SPACE to select this row." at bounding box center [64, 206] width 10 height 10
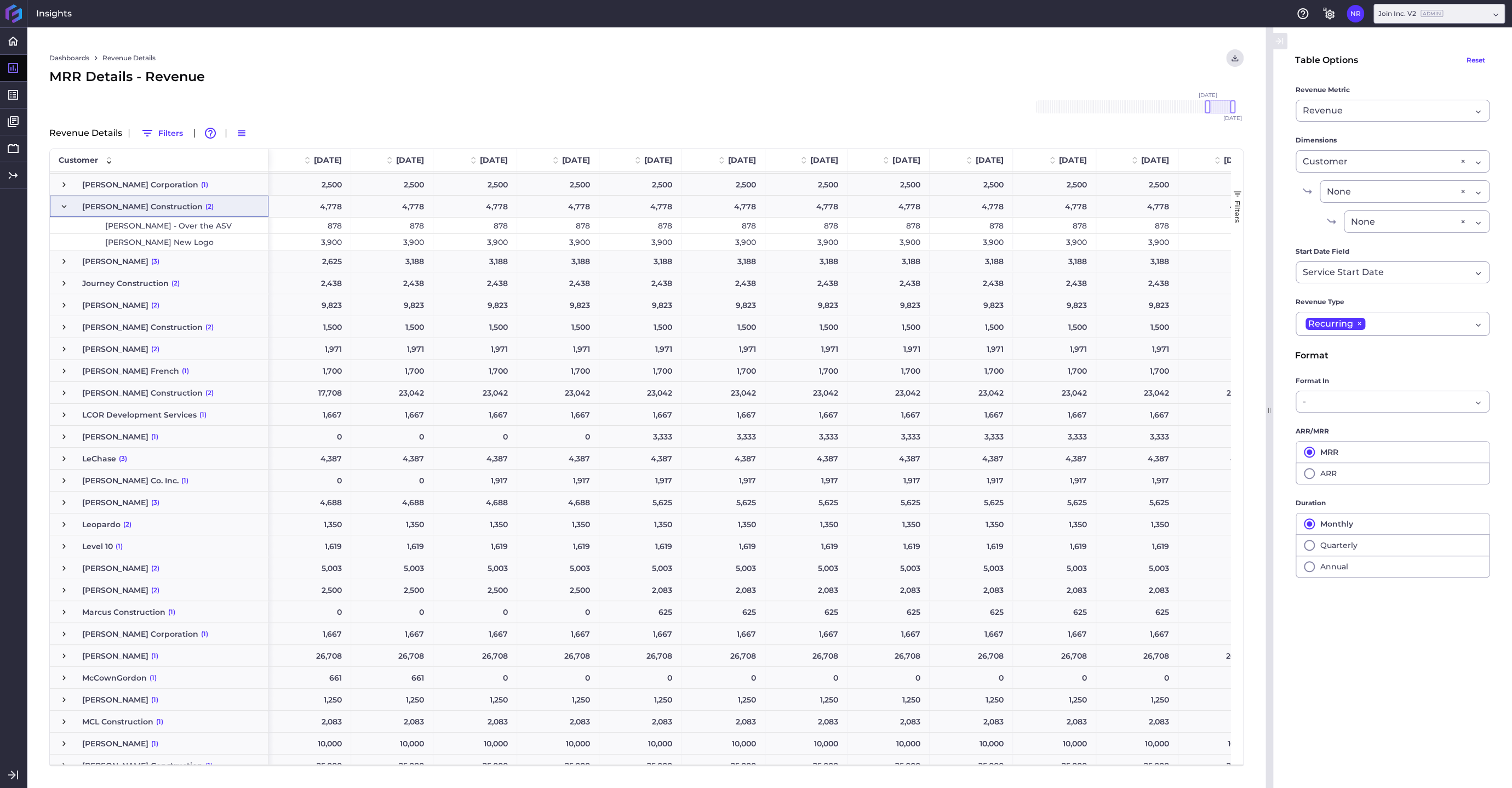
click at [979, 44] on div "Dashboards Revenue Details Download CSV... Download CSV Download CSV with under…" at bounding box center [646, 407] width 1238 height 761
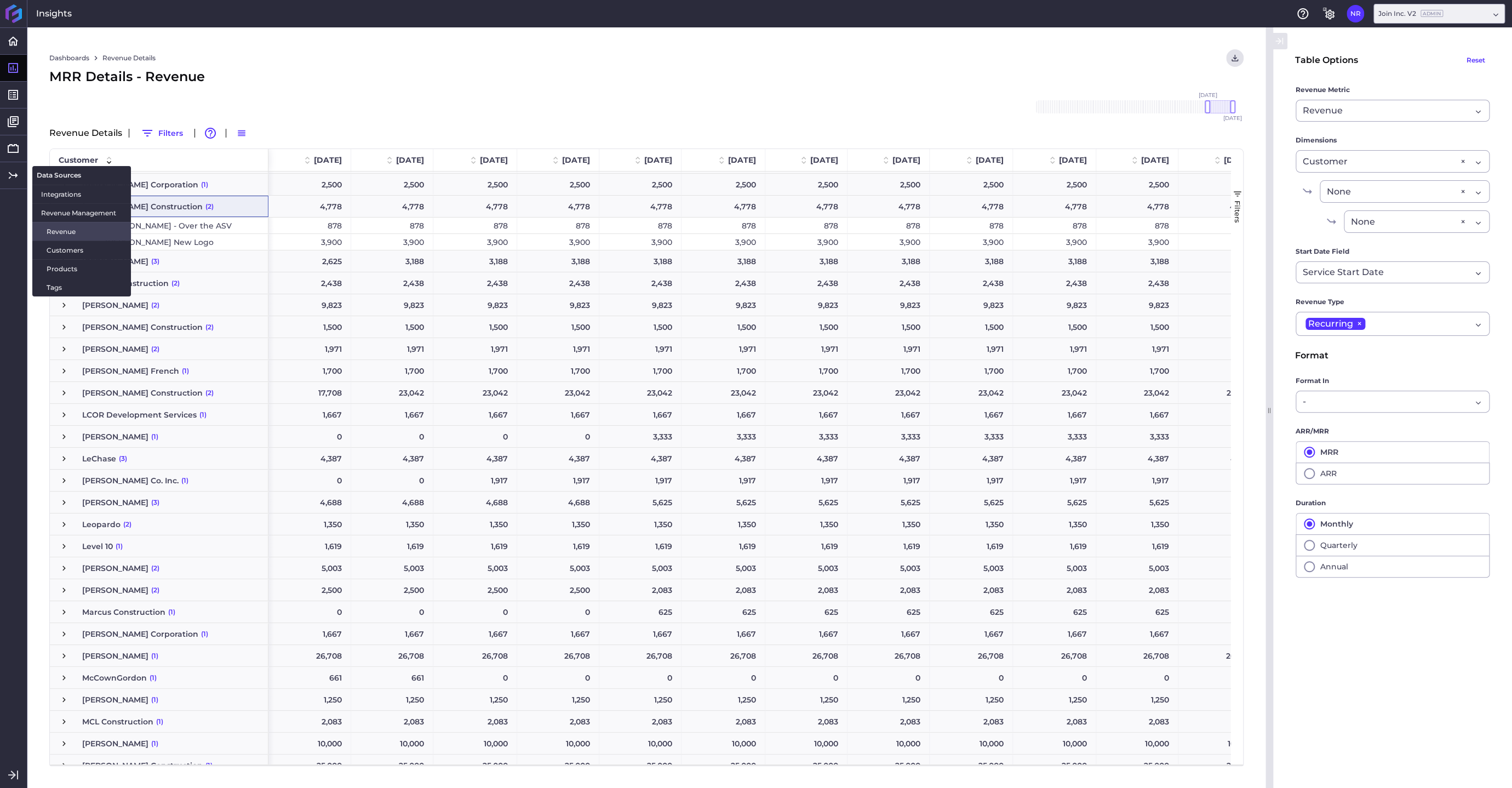
click at [60, 232] on span "Revenue" at bounding box center [84, 232] width 76 height 12
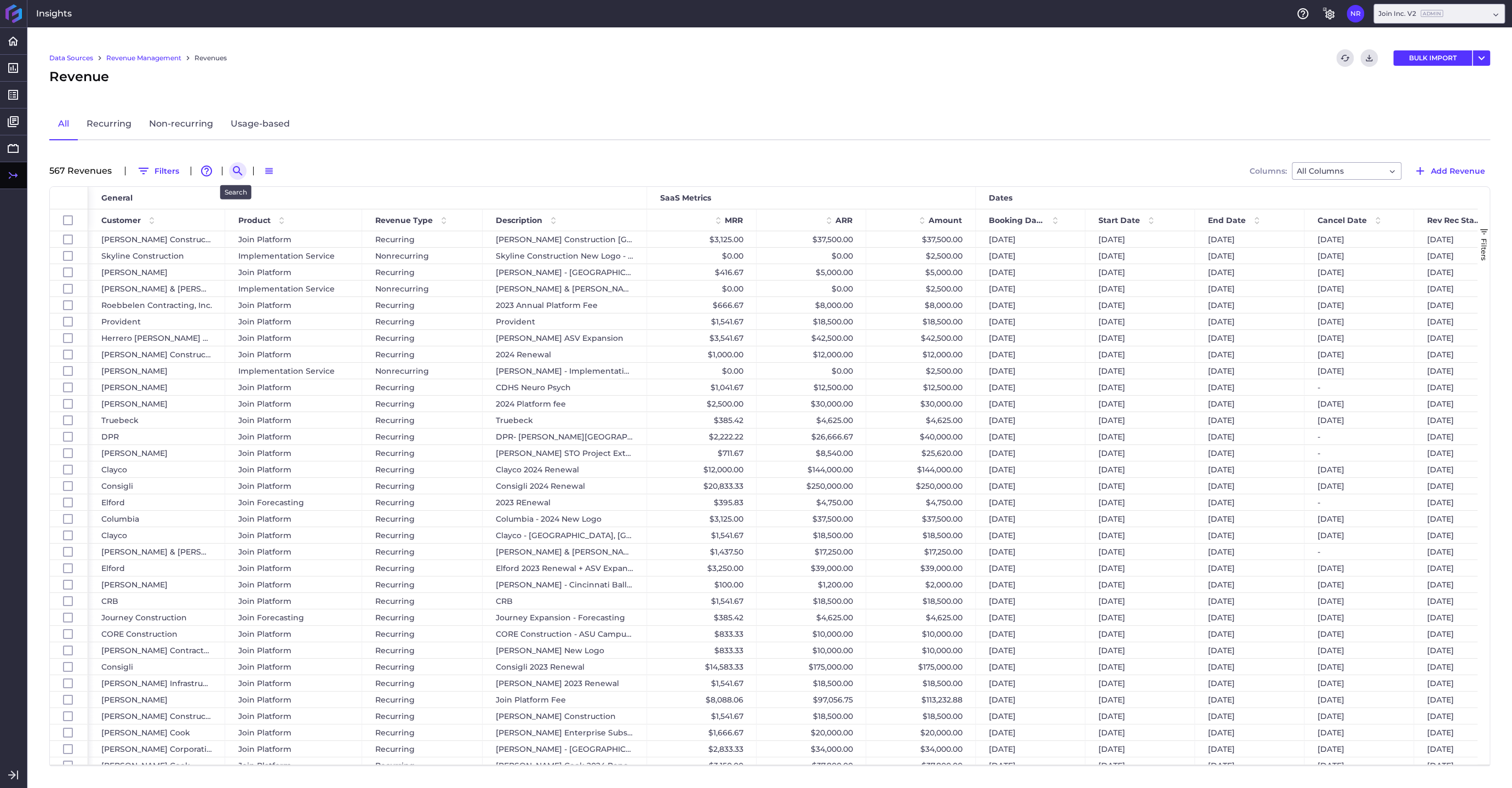
click at [234, 170] on icon "Search by" at bounding box center [238, 170] width 13 height 13
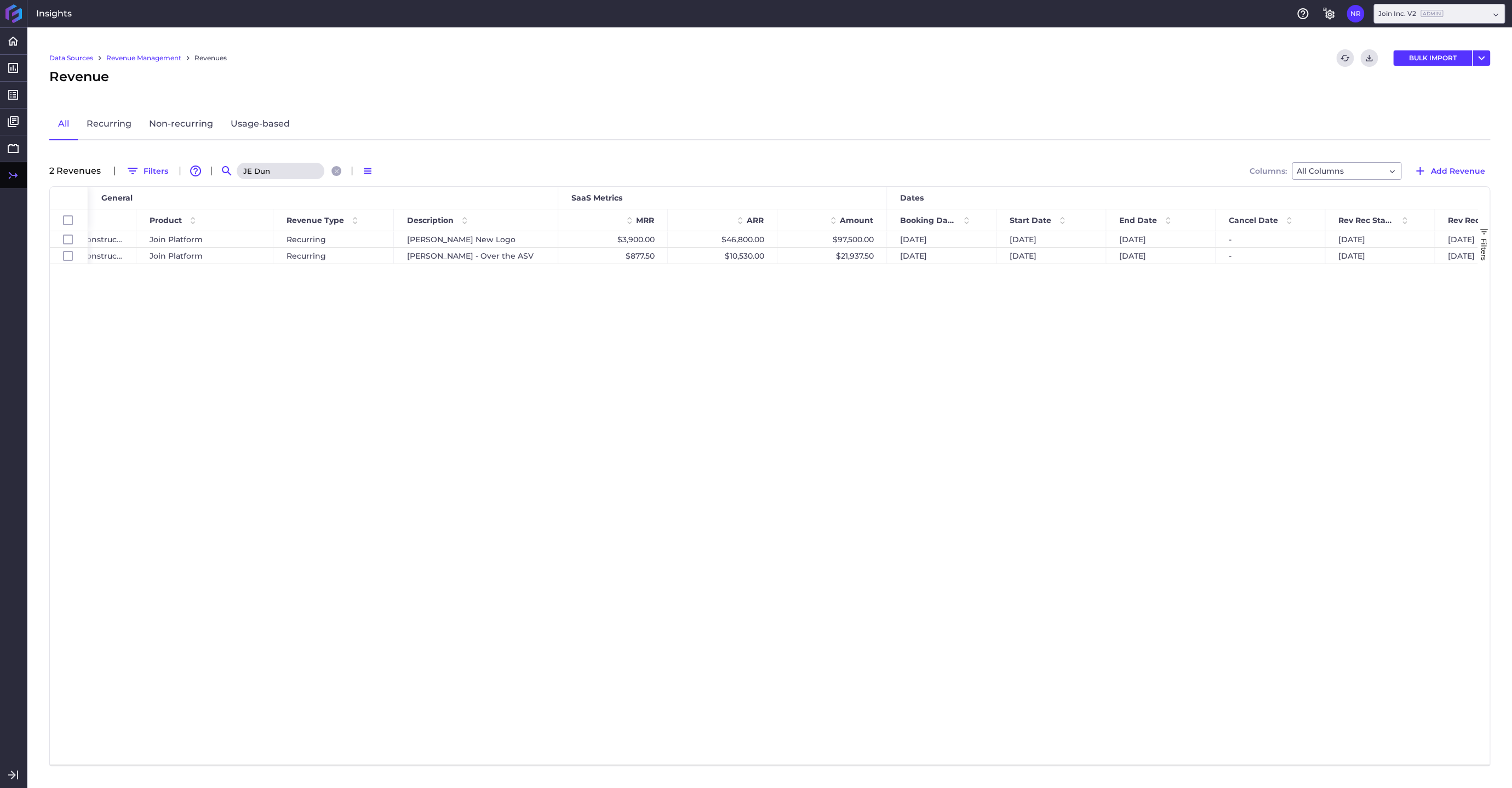
scroll to position [0, 114]
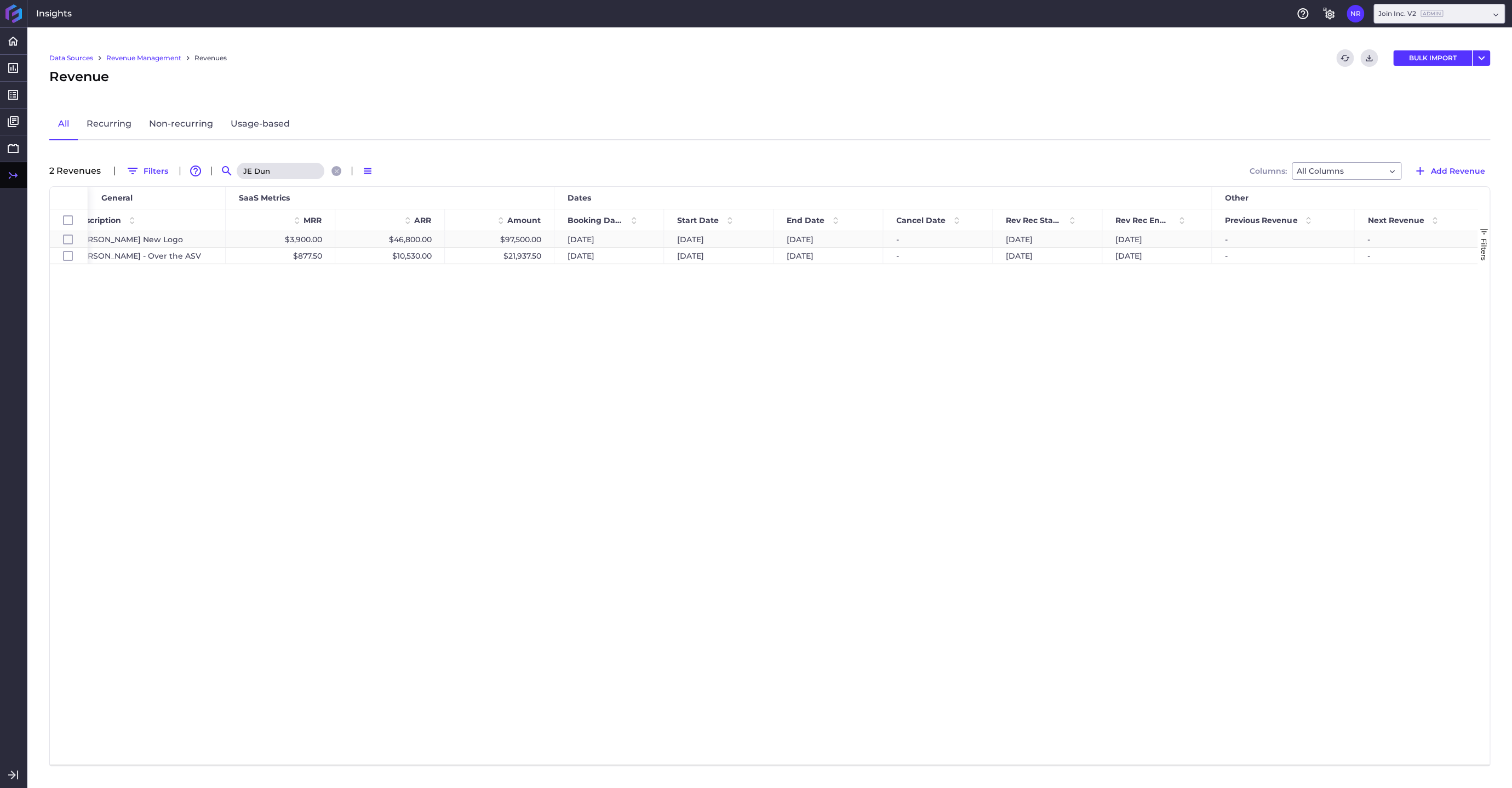
type input "JE Dun"
click at [528, 240] on div "$97,500.00" at bounding box center [500, 239] width 110 height 16
checkbox input "false"
checkbox input "true"
checkbox input "false"
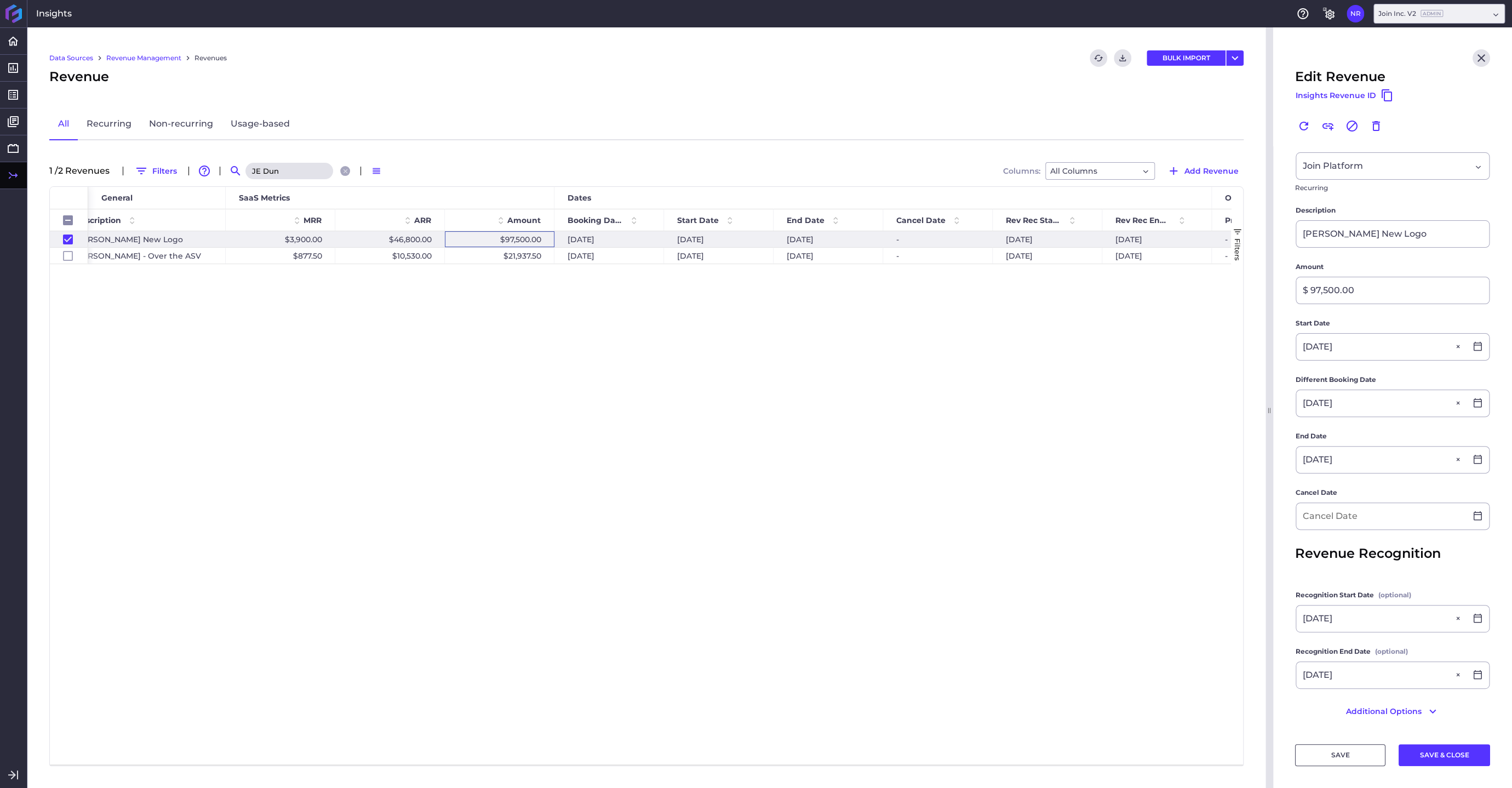
click at [1095, 482] on div "$46,800.00 $97,500.00 [DATE] [DATE] [DATE] - [DATE] [DATE] - $3,900.00 [PERSON_…" at bounding box center [660, 498] width 1143 height 533
click at [286, 168] on input "JE Dun" at bounding box center [289, 171] width 88 height 16
type input "JE Du"
checkbox input "false"
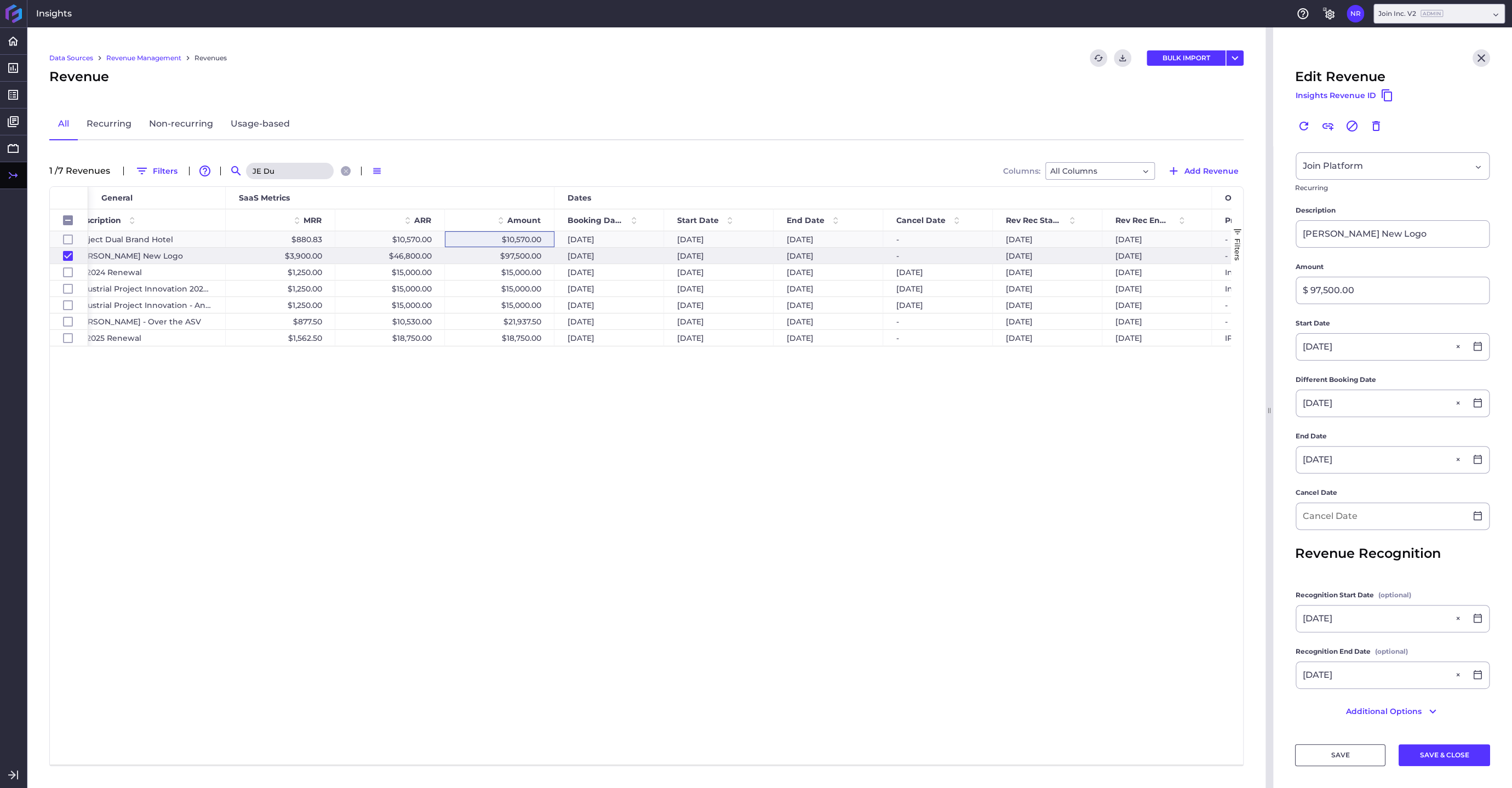
click at [285, 174] on input "JE Du" at bounding box center [289, 171] width 88 height 16
type input "JE D"
checkbox input "false"
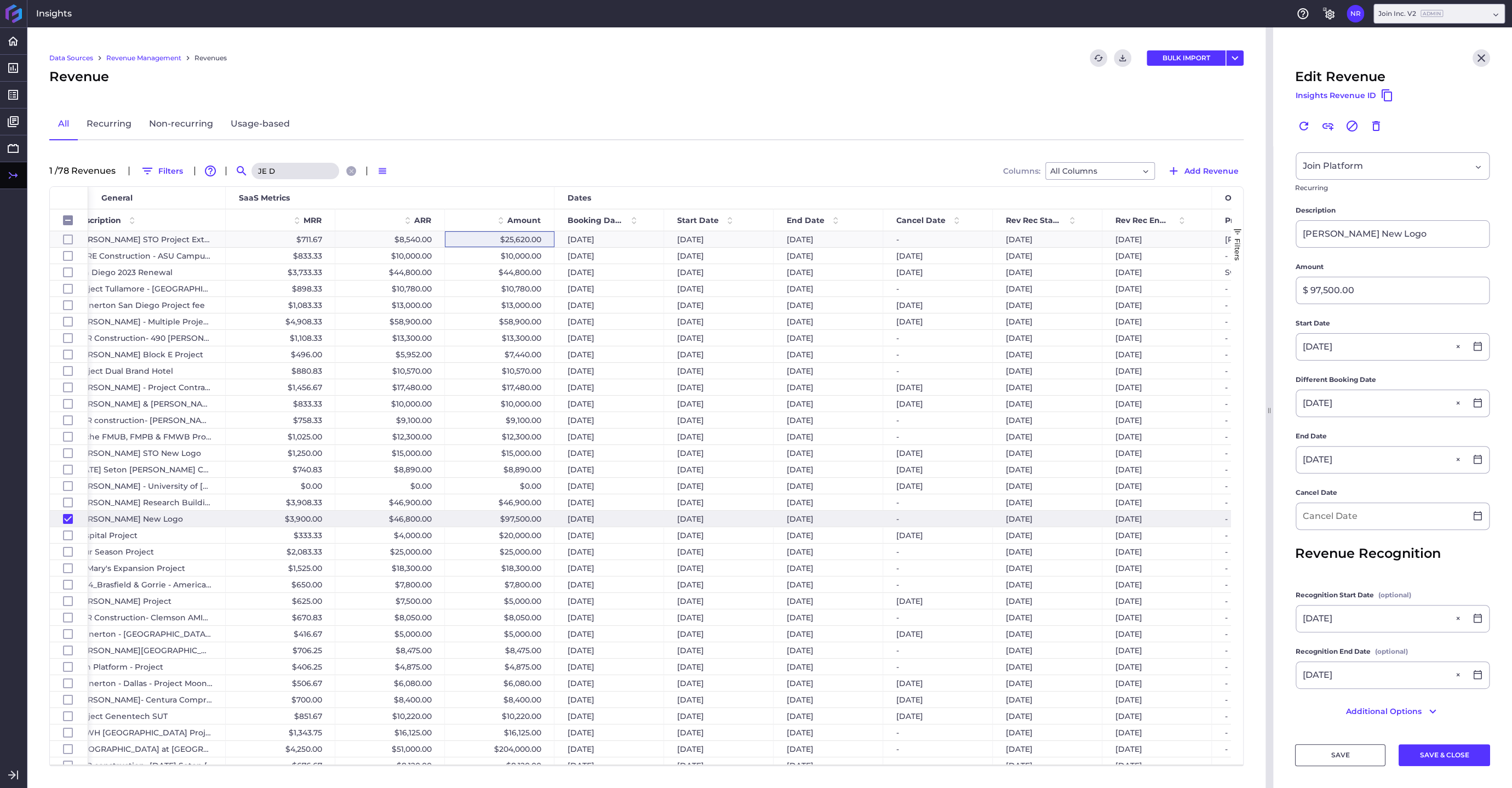
type input "JE"
checkbox input "false"
type input "JE"
checkbox input "false"
type input "J"
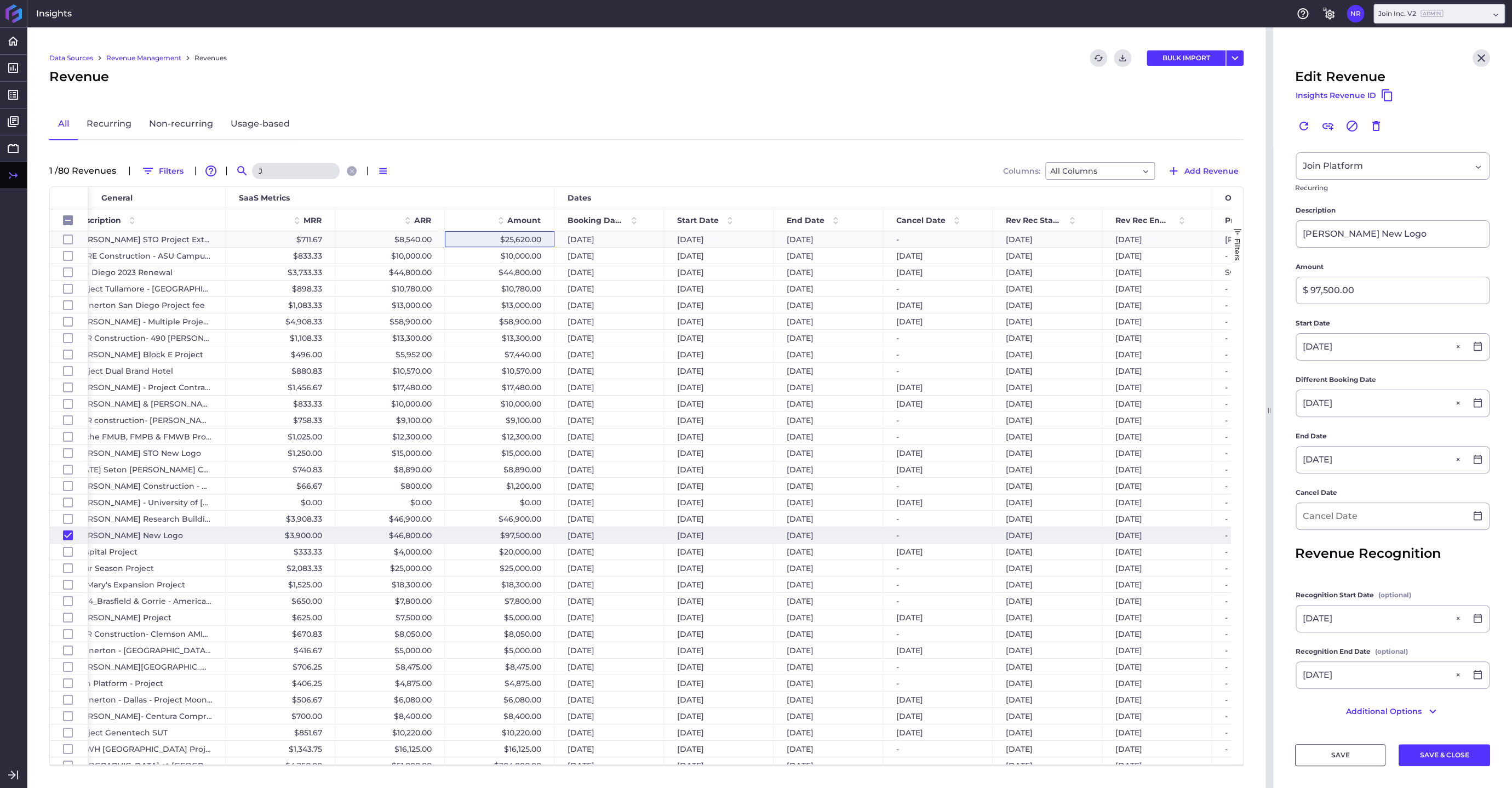
checkbox input "false"
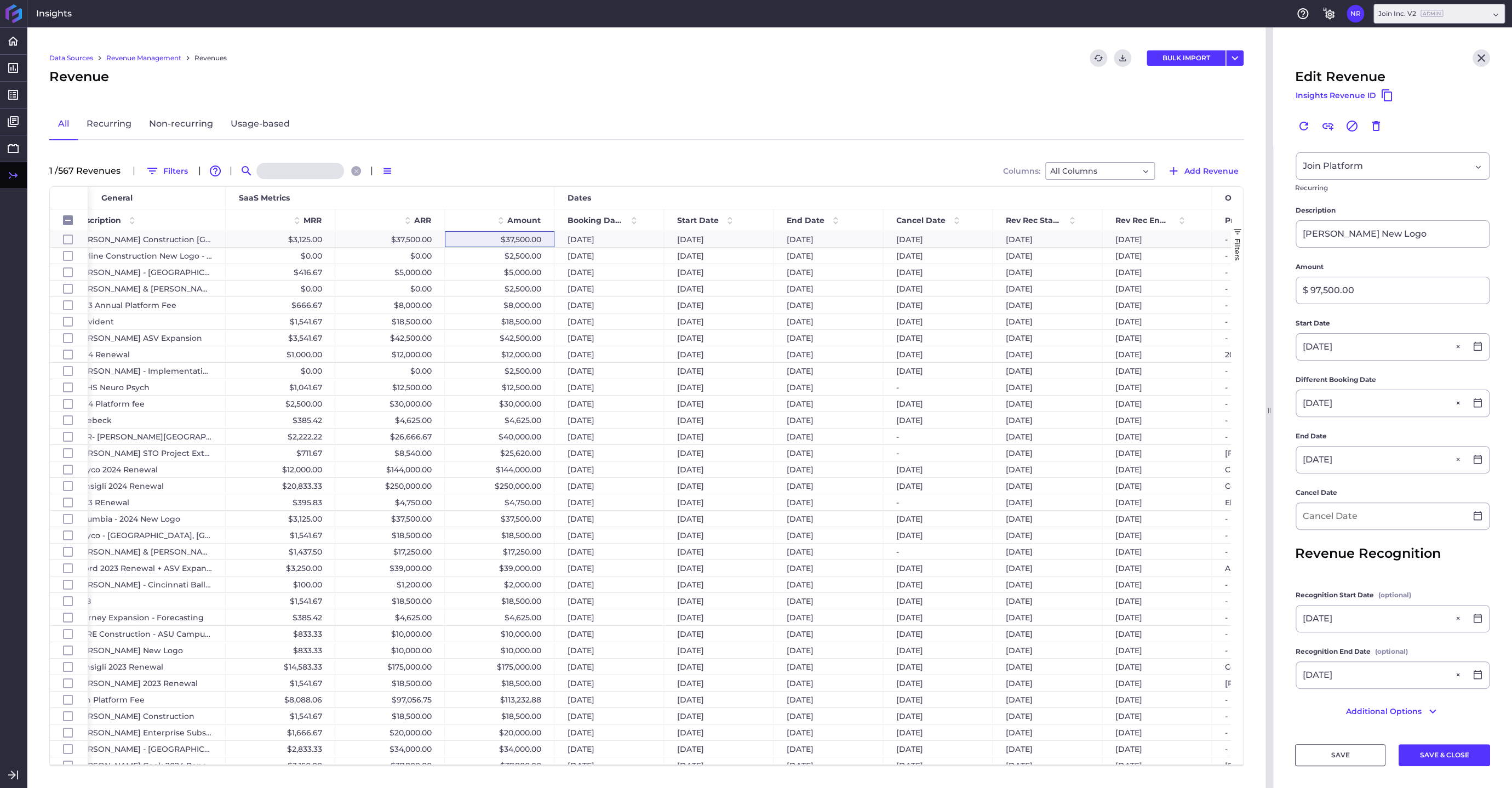
type input "J"
checkbox input "false"
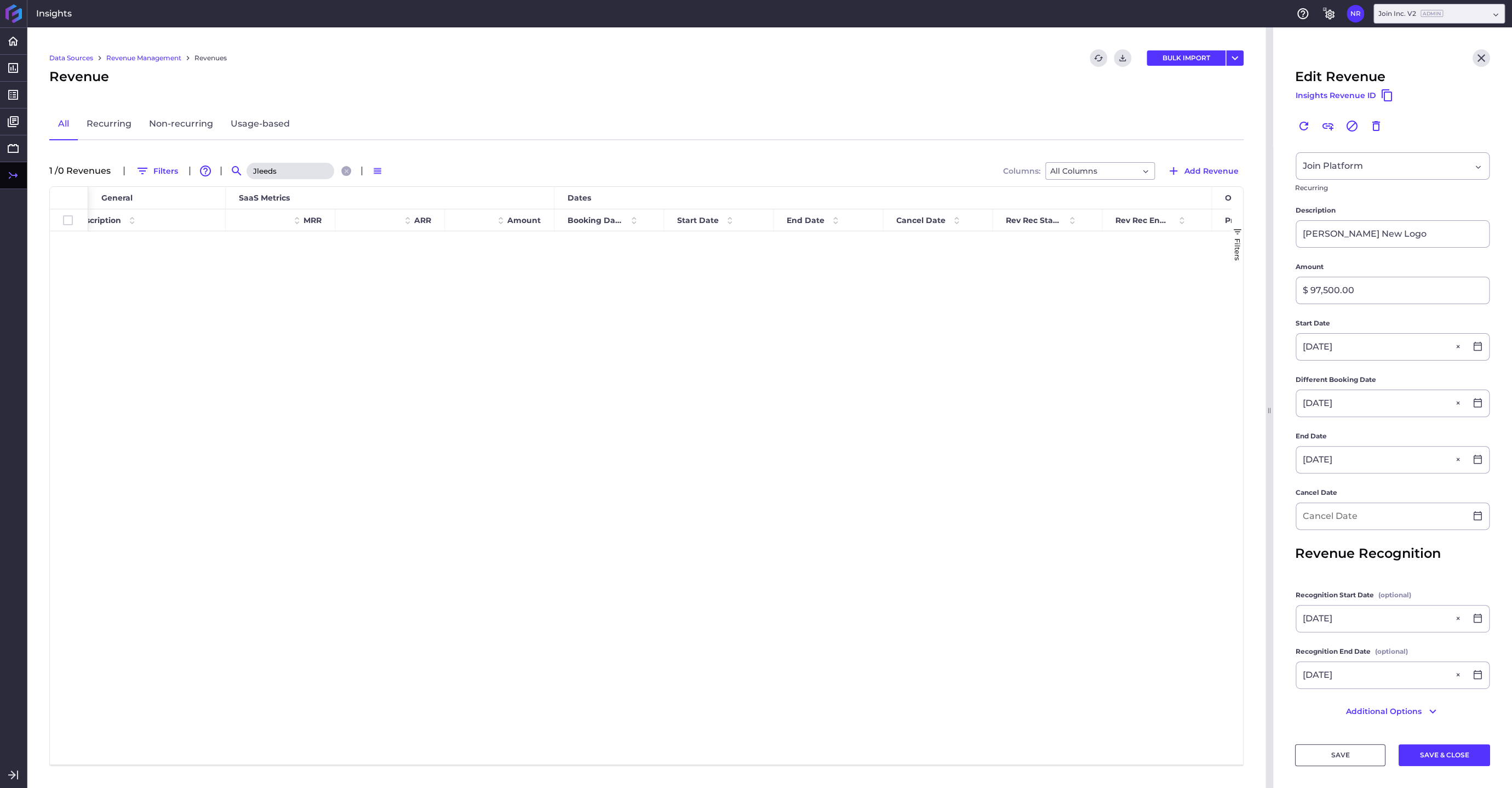
drag, startPoint x: 281, startPoint y: 170, endPoint x: 234, endPoint y: 170, distance: 47.0
click at [246, 170] on input "Jleeds" at bounding box center [290, 171] width 88 height 16
type input "L"
checkbox input "false"
type input "[GEOGRAPHIC_DATA]"
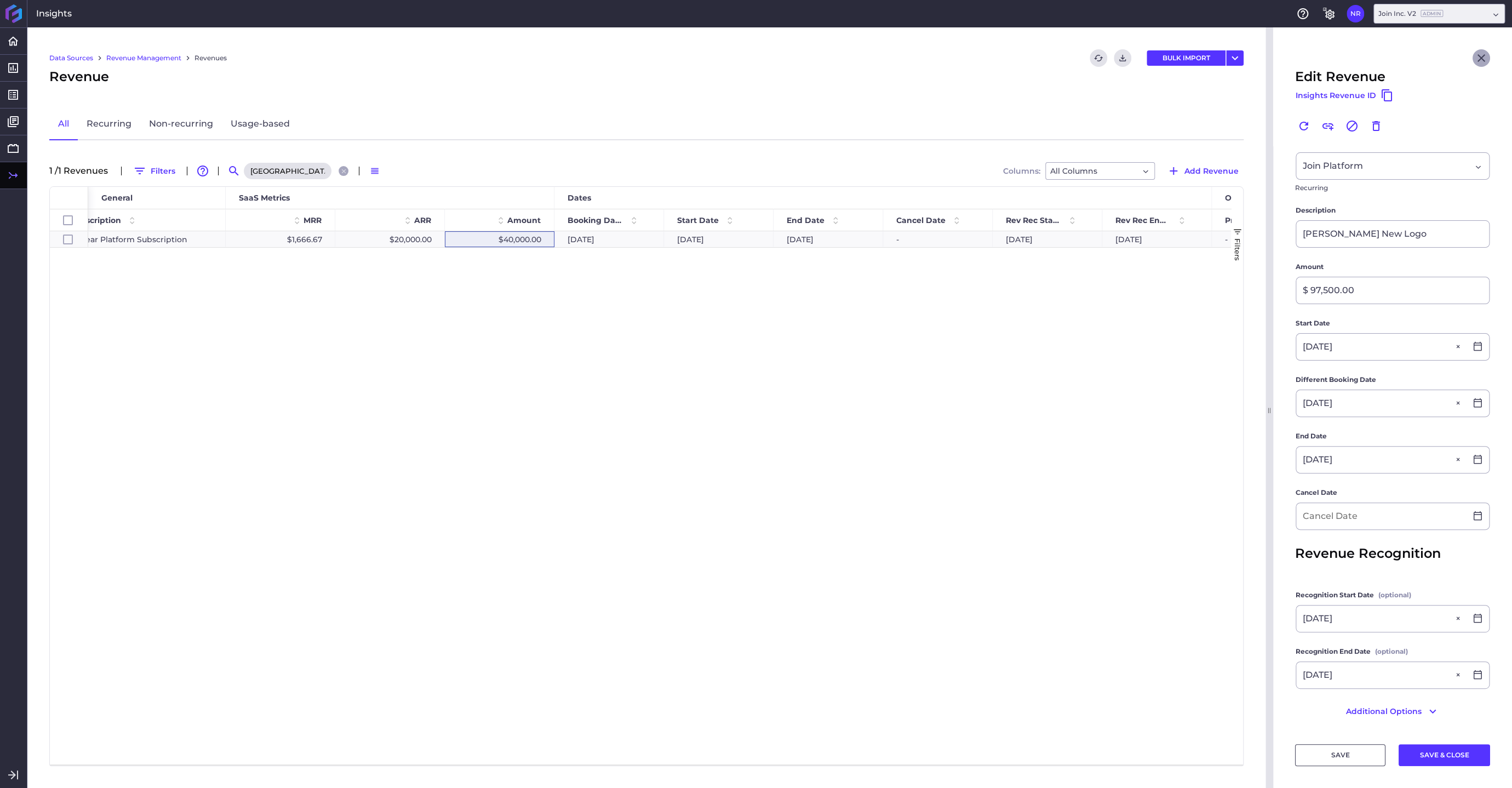
click at [1374, 54] on icon "Close" at bounding box center [1481, 58] width 13 height 13
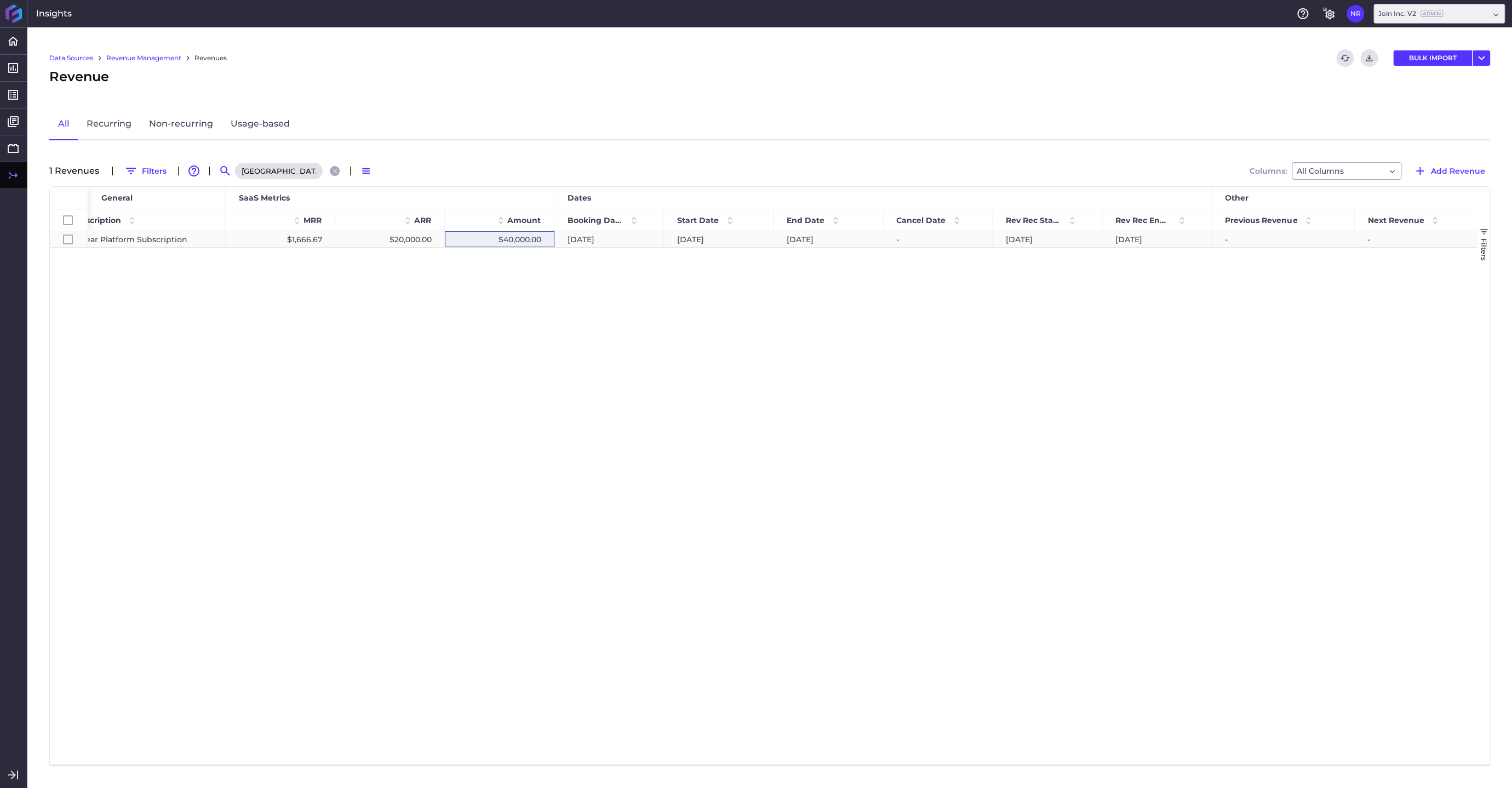
click at [527, 238] on div "$40,000.00" at bounding box center [500, 239] width 110 height 16
checkbox input "true"
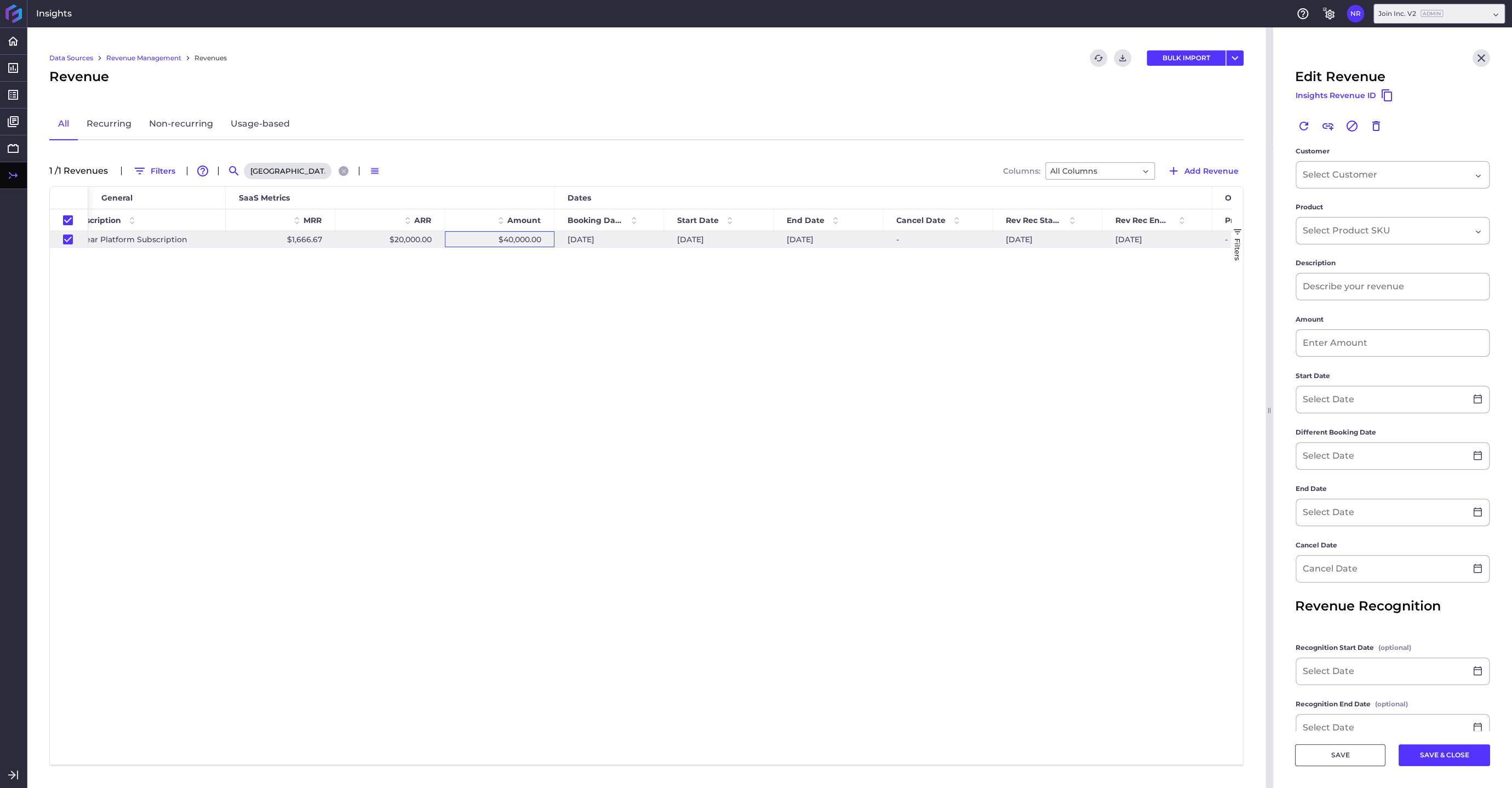
type input "2 Year Platform Subscription"
type input "$ 40,000.00"
type input "[DATE]"
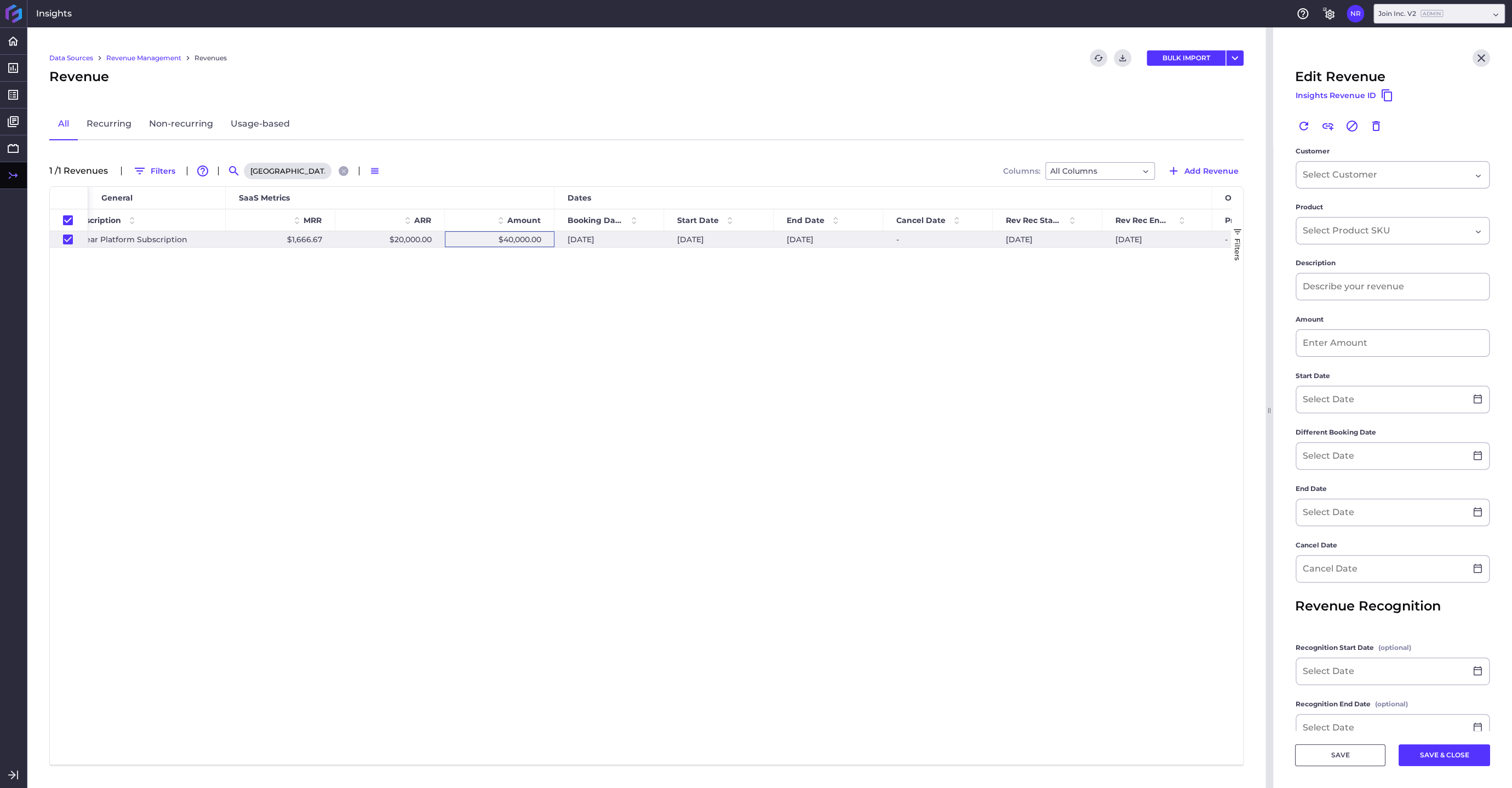
type input "[DATE]"
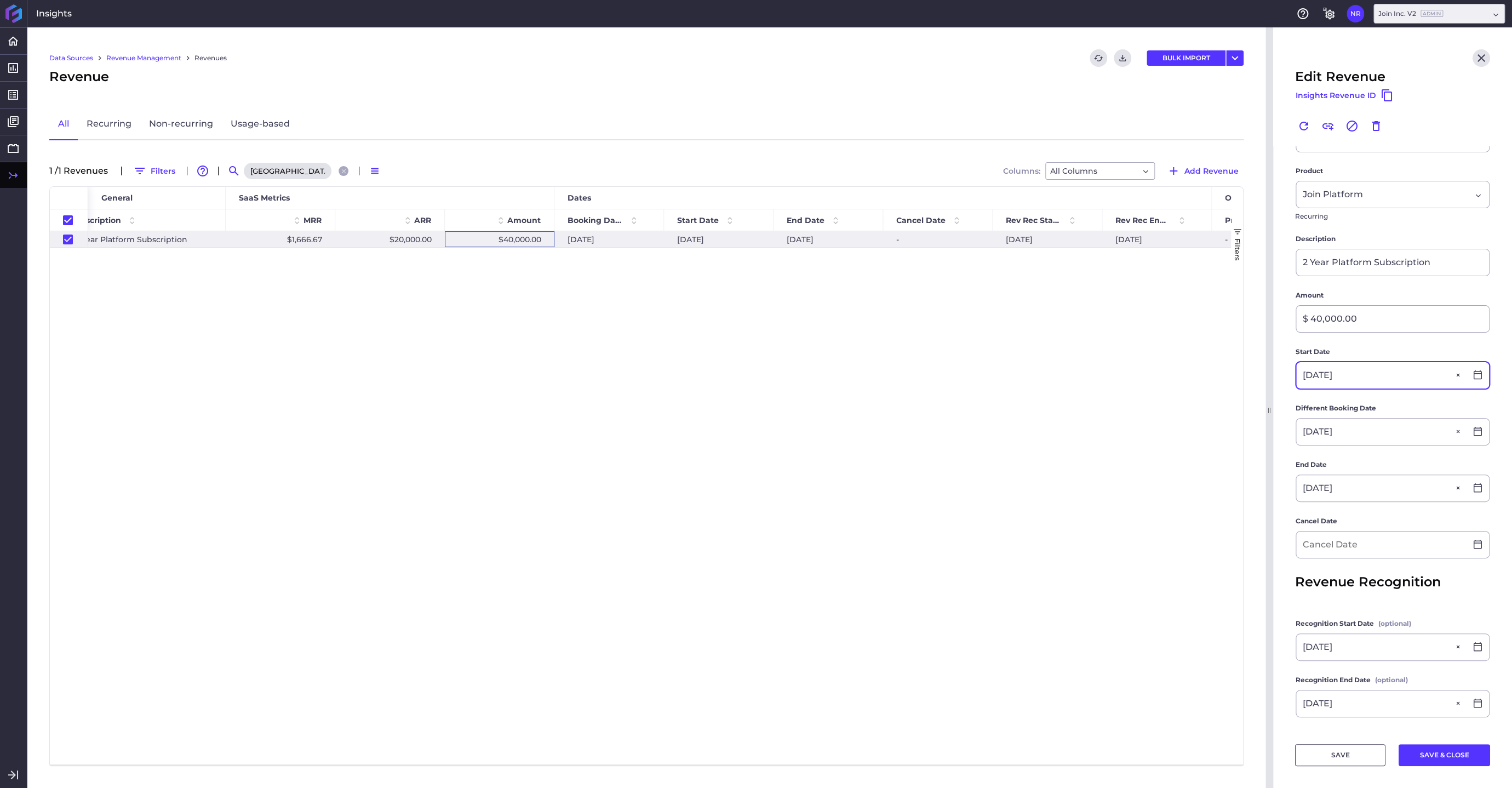
scroll to position [65, 0]
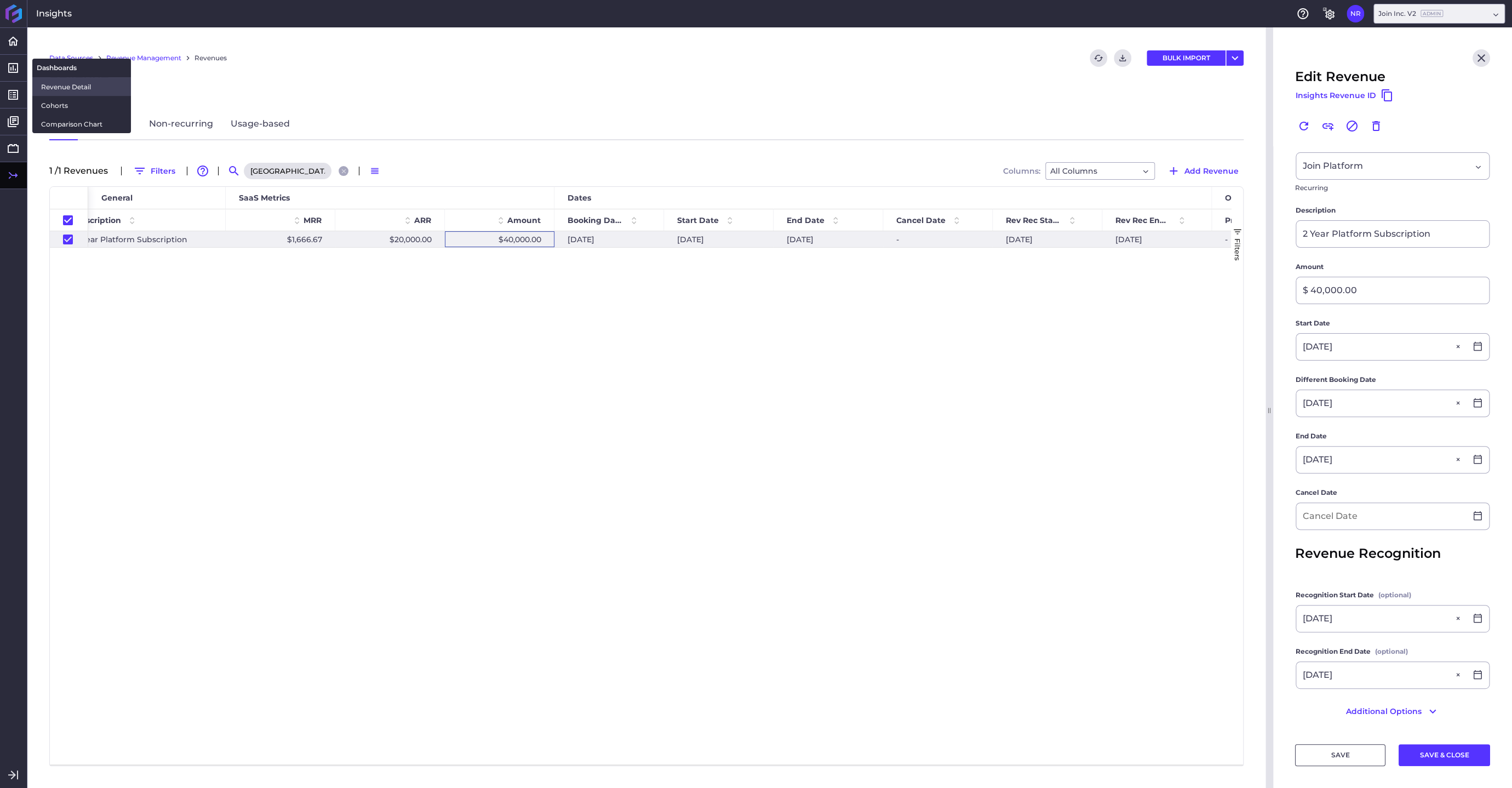
click at [57, 86] on span "Revenue Detail" at bounding box center [81, 86] width 81 height 12
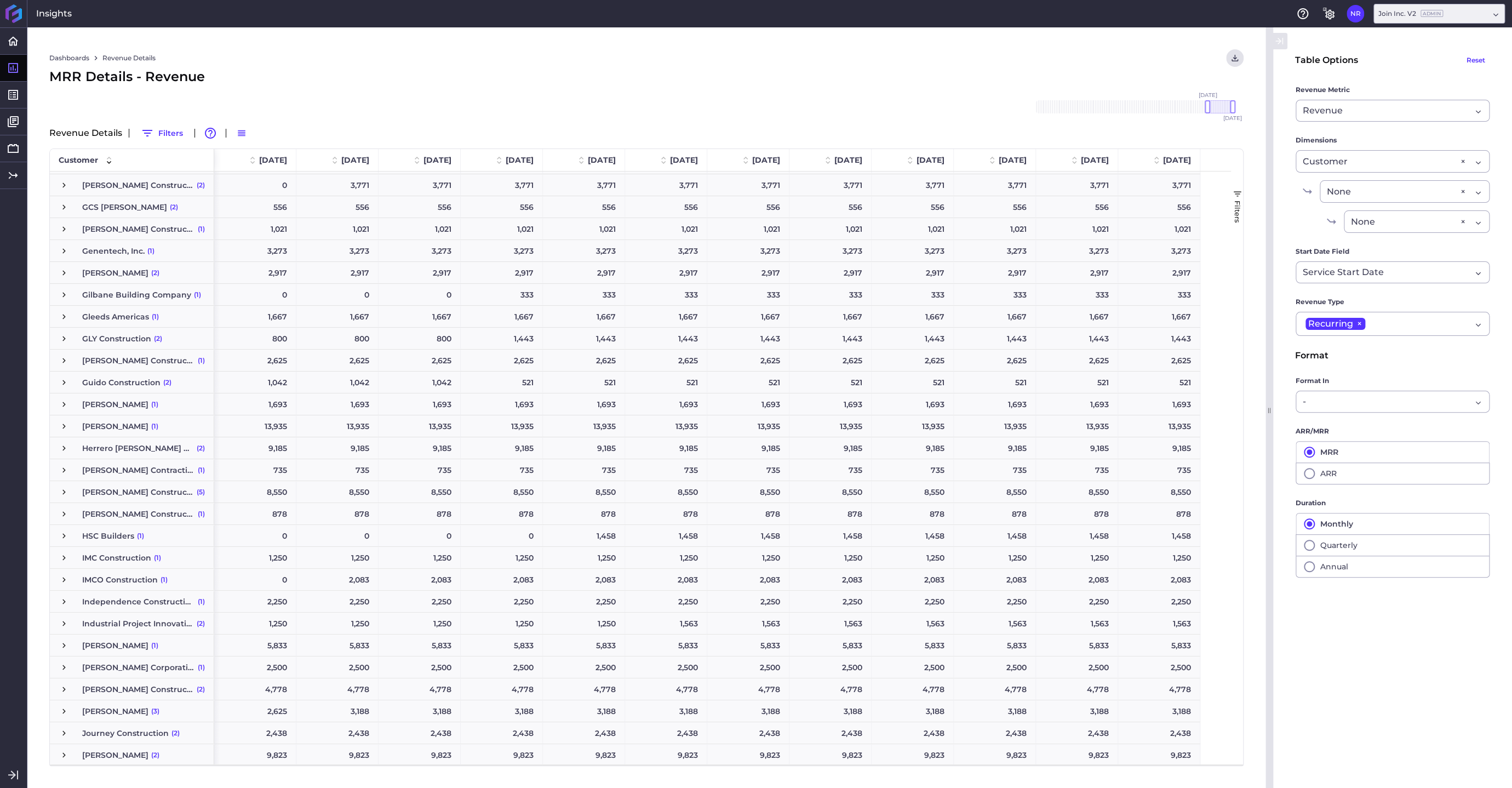
scroll to position [1063, 0]
click at [63, 325] on span "Press SPACE to select this row." at bounding box center [64, 325] width 10 height 10
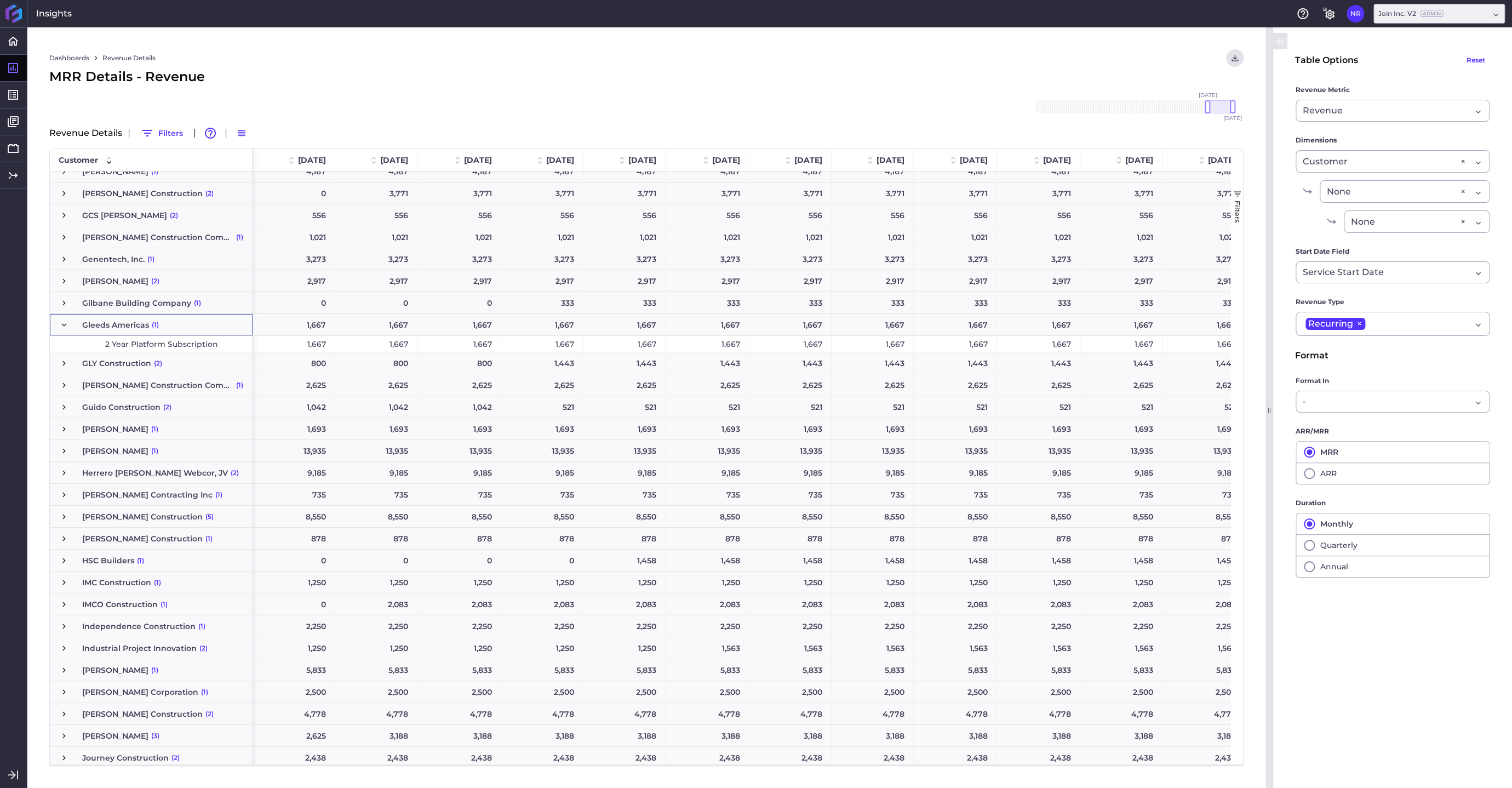
click at [295, 346] on div "1,667" at bounding box center [294, 343] width 83 height 16
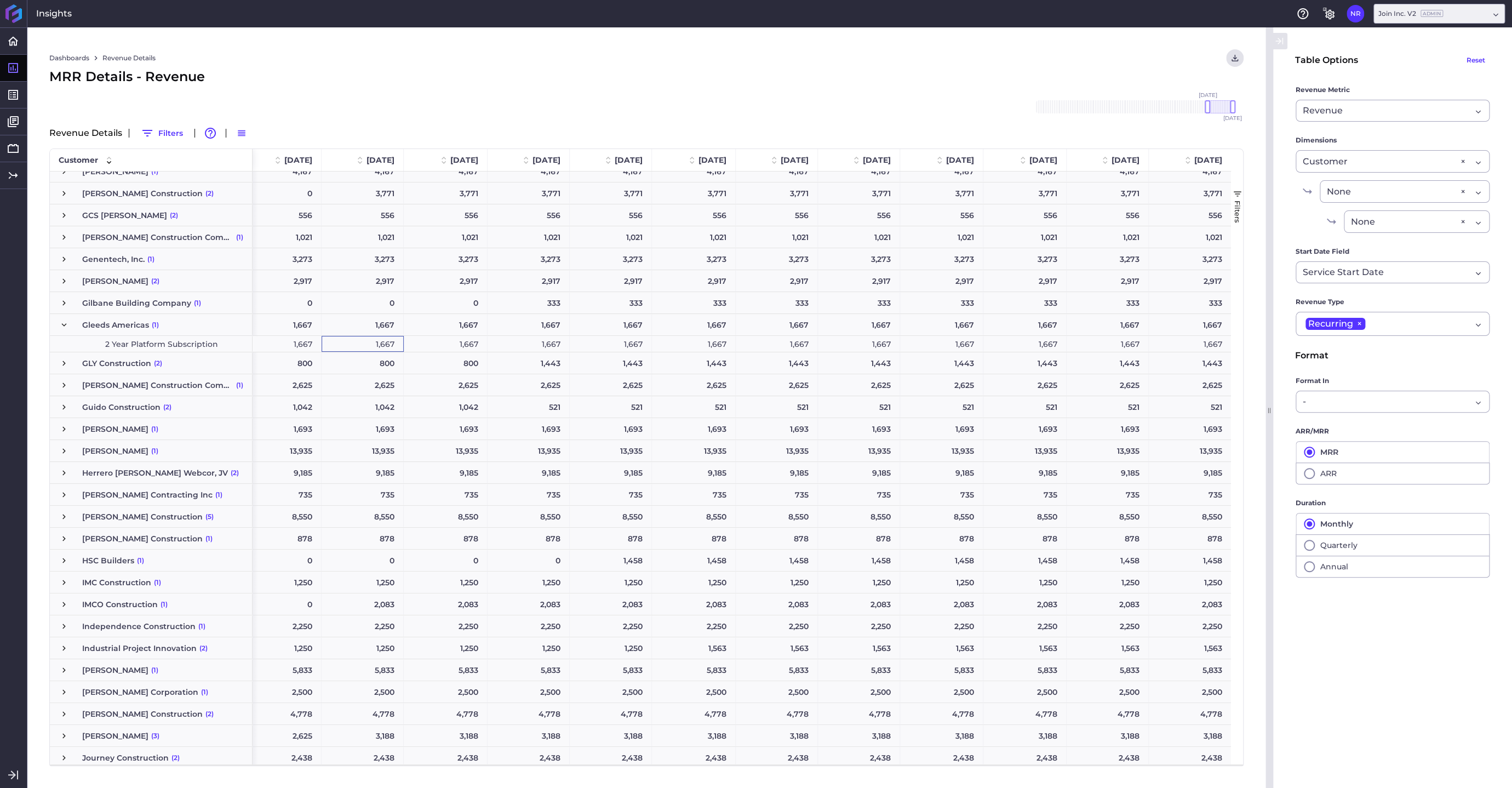
scroll to position [0, 0]
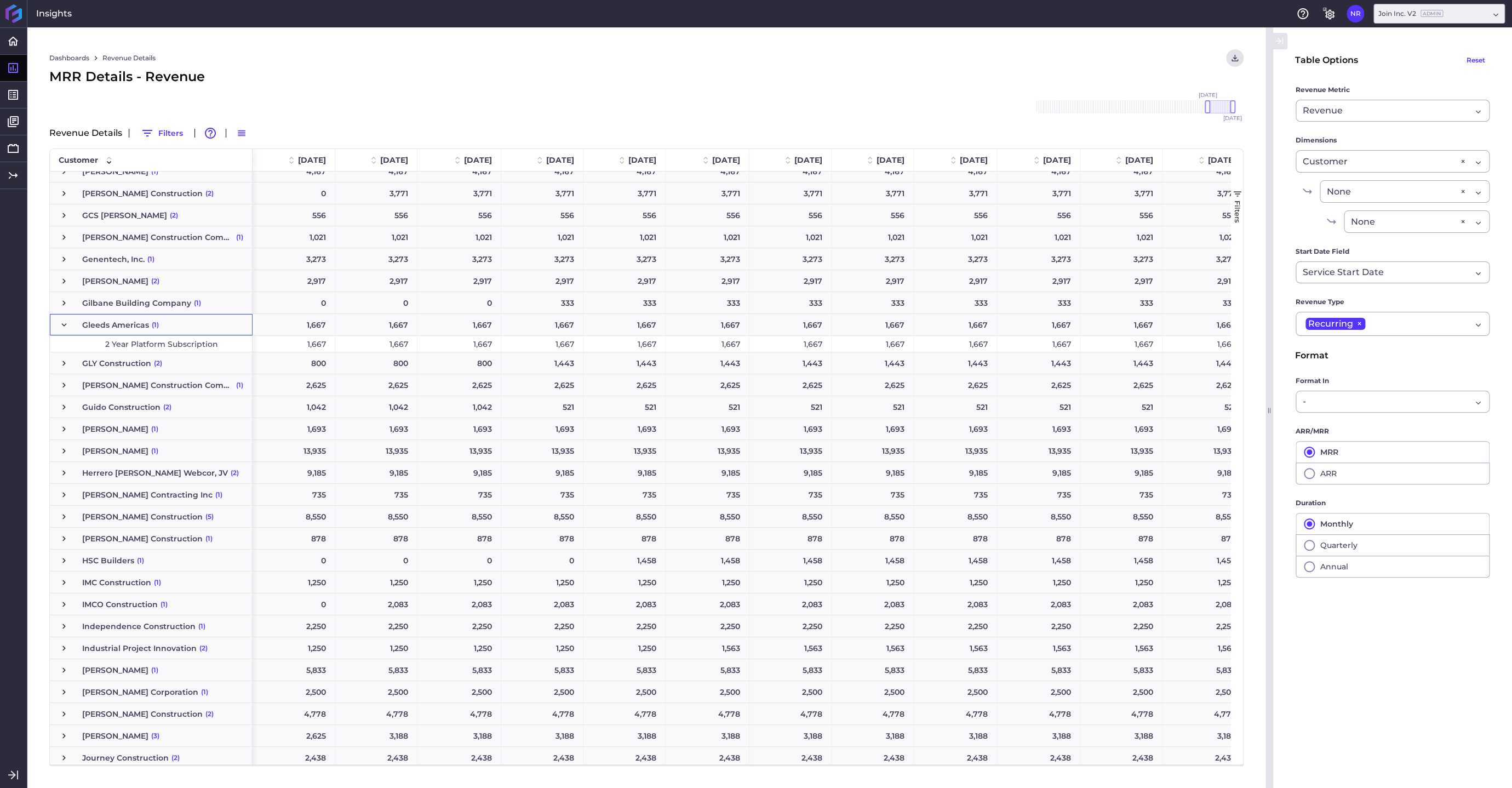
click at [63, 324] on span "Press SPACE to select this row." at bounding box center [64, 325] width 10 height 10
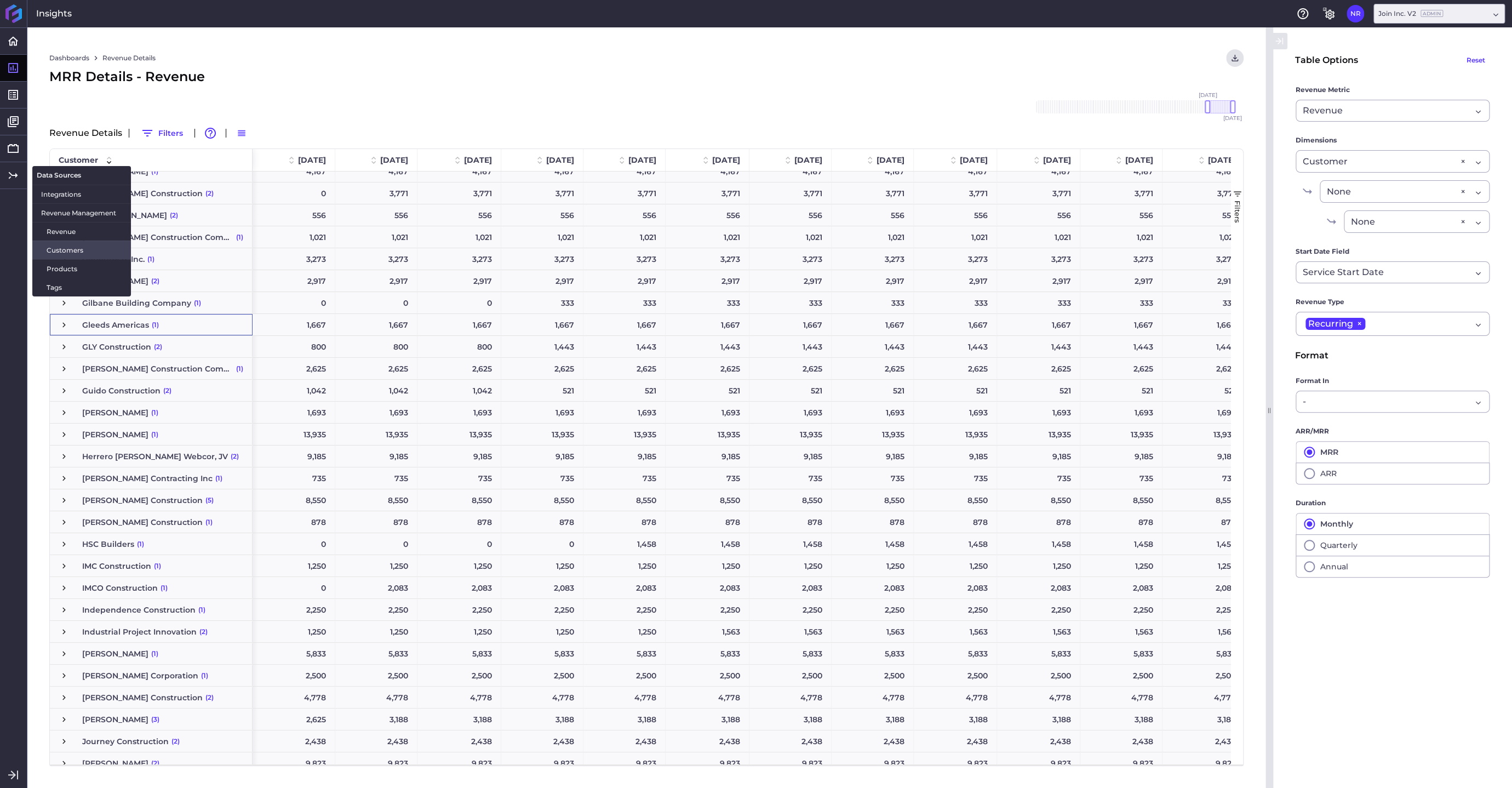
click at [61, 255] on span "Customers" at bounding box center [84, 250] width 76 height 12
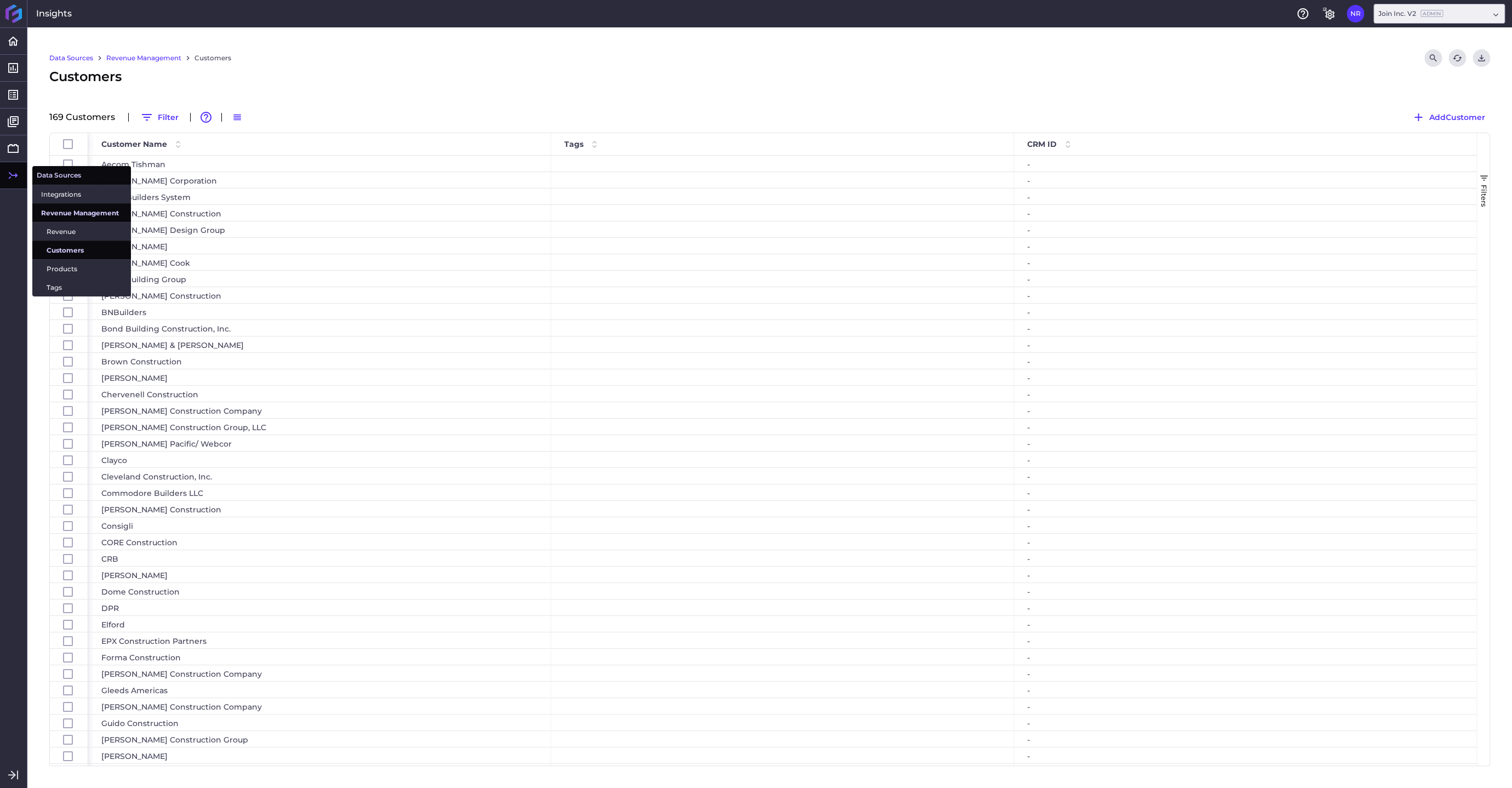
click at [71, 250] on span "Customers" at bounding box center [84, 250] width 76 height 12
click at [69, 231] on span "Revenue" at bounding box center [84, 232] width 76 height 12
